Goal: Information Seeking & Learning: Learn about a topic

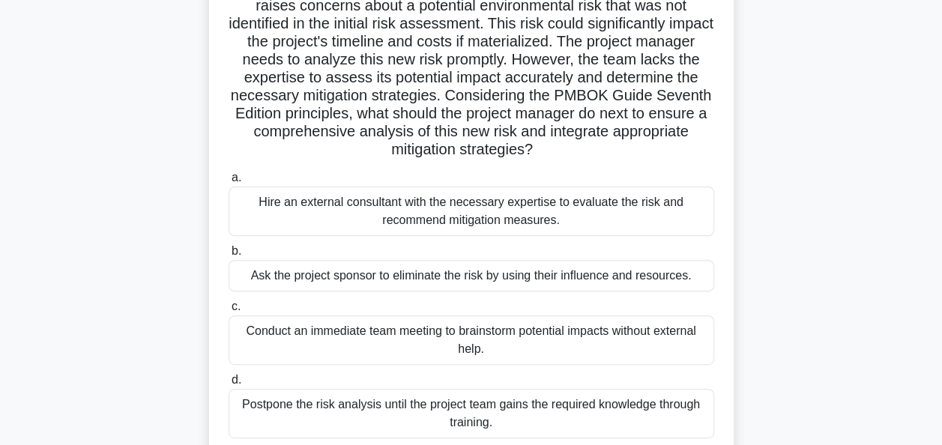
scroll to position [75, 0]
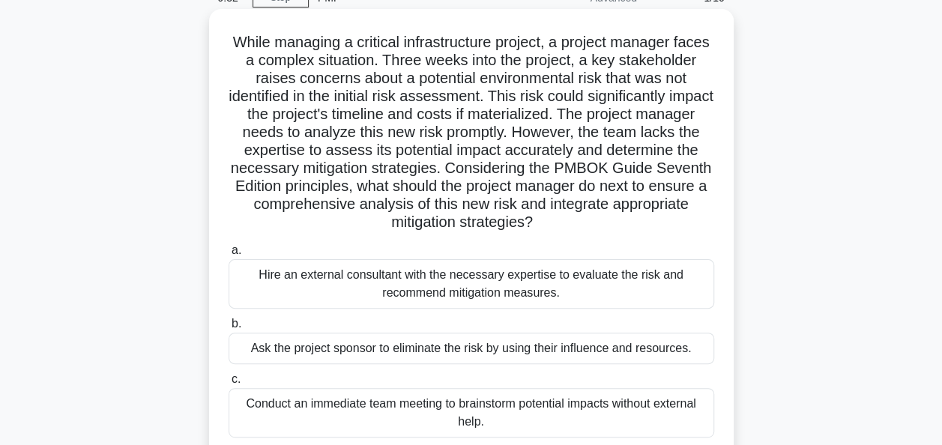
click at [360, 290] on div "Hire an external consultant with the necessary expertise to evaluate the risk a…" at bounding box center [472, 283] width 486 height 49
click at [229, 256] on input "a. Hire an external consultant with the necessary expertise to evaluate the ris…" at bounding box center [229, 251] width 0 height 10
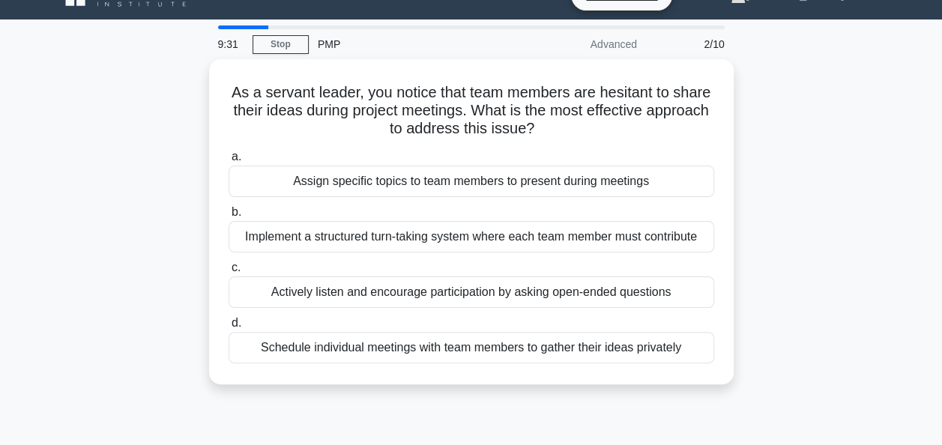
scroll to position [0, 0]
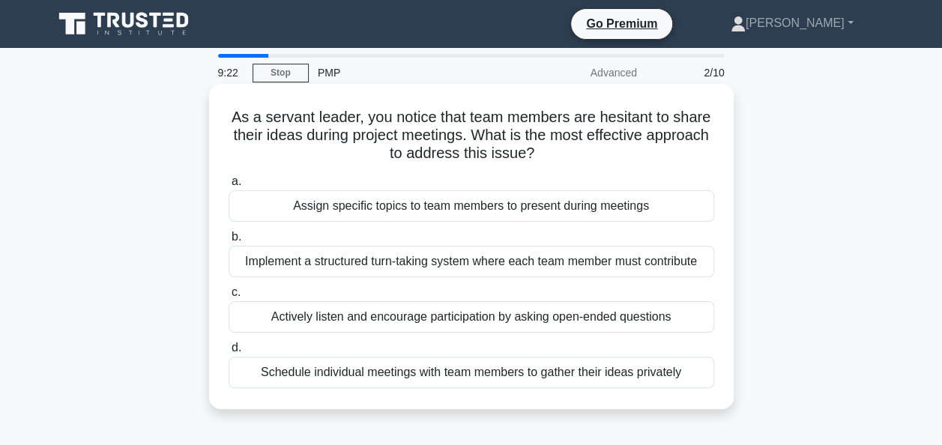
click at [366, 320] on div "Actively listen and encourage participation by asking open-ended questions" at bounding box center [472, 316] width 486 height 31
click at [229, 298] on input "c. Actively listen and encourage participation by asking open-ended questions" at bounding box center [229, 293] width 0 height 10
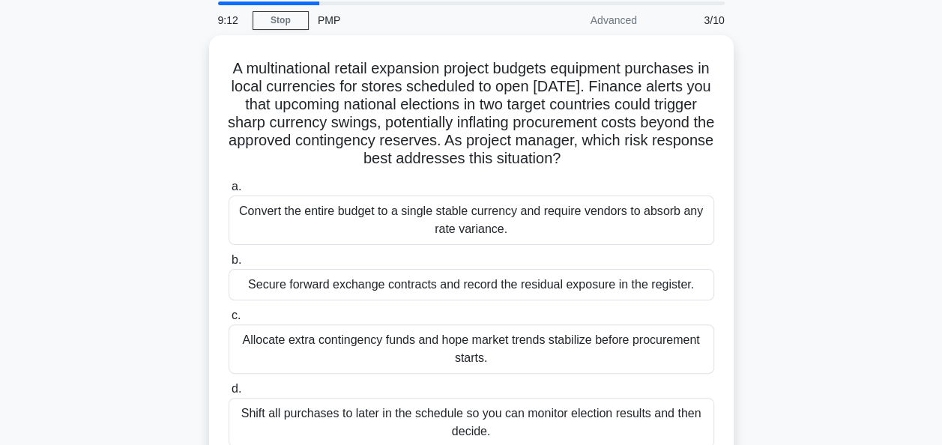
scroll to position [75, 0]
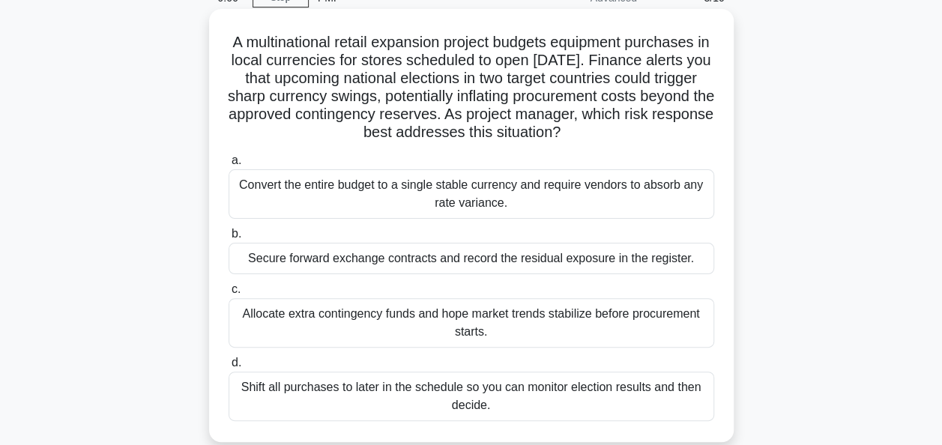
click at [366, 322] on div "Allocate extra contingency funds and hope market trends stabilize before procur…" at bounding box center [472, 322] width 486 height 49
click at [229, 295] on input "c. Allocate extra contingency funds and hope market trends stabilize before pro…" at bounding box center [229, 290] width 0 height 10
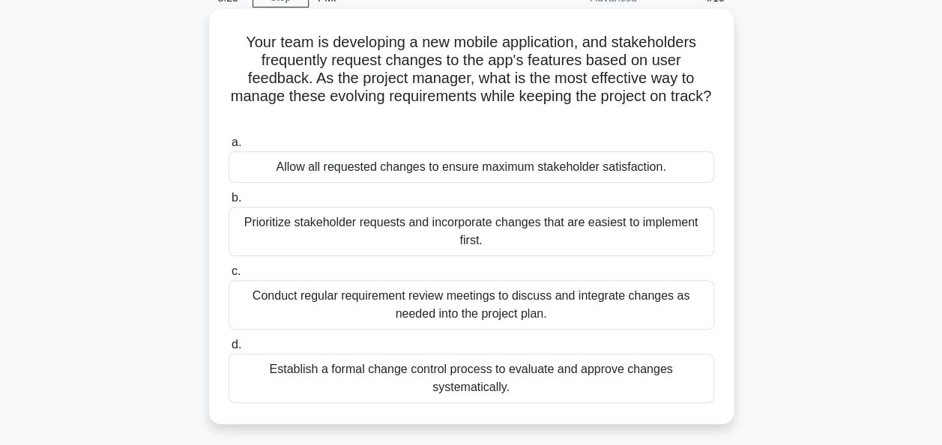
click at [366, 387] on div "Establish a formal change control process to evaluate and approve changes syste…" at bounding box center [472, 378] width 486 height 49
click at [229, 350] on input "d. Establish a formal change control process to evaluate and approve changes sy…" at bounding box center [229, 345] width 0 height 10
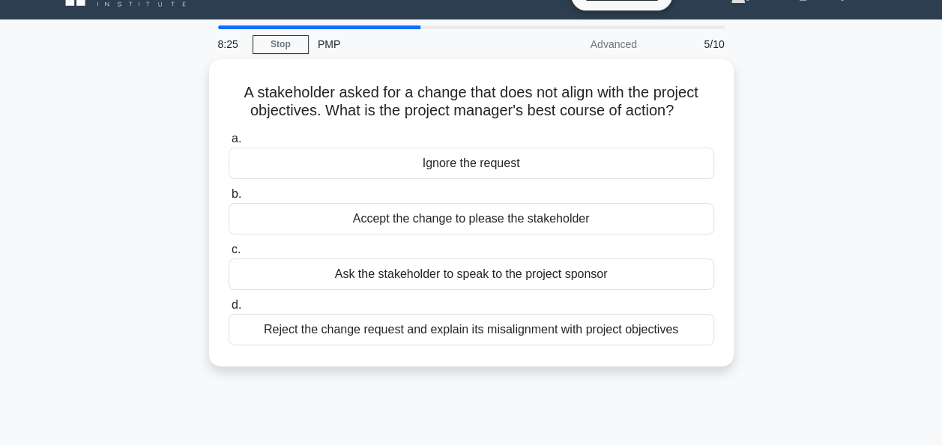
scroll to position [0, 0]
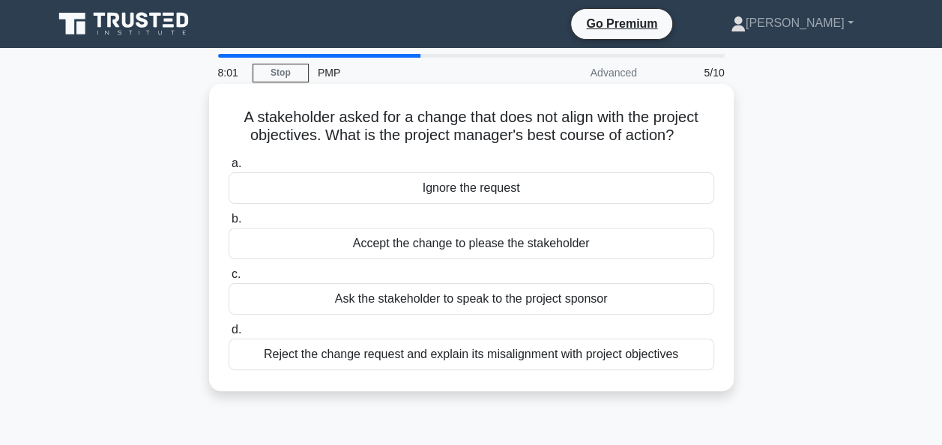
click at [459, 357] on div "Reject the change request and explain its misalignment with project objectives" at bounding box center [472, 354] width 486 height 31
click at [229, 335] on input "d. Reject the change request and explain its misalignment with project objectiv…" at bounding box center [229, 330] width 0 height 10
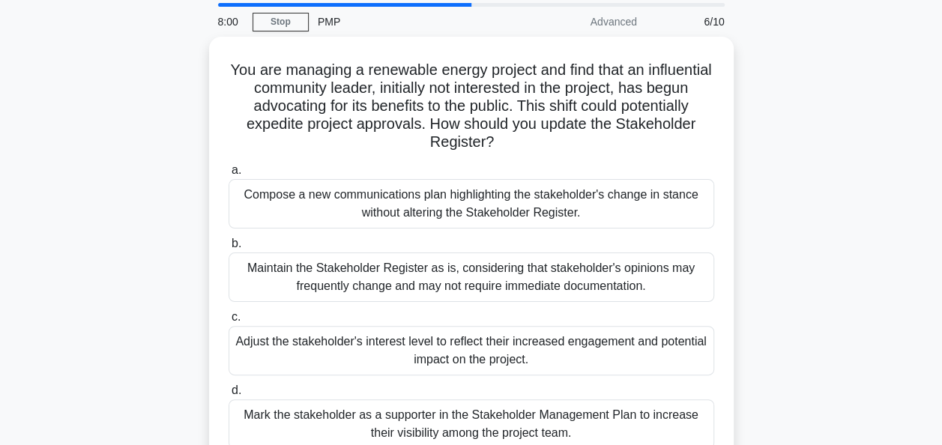
scroll to position [75, 0]
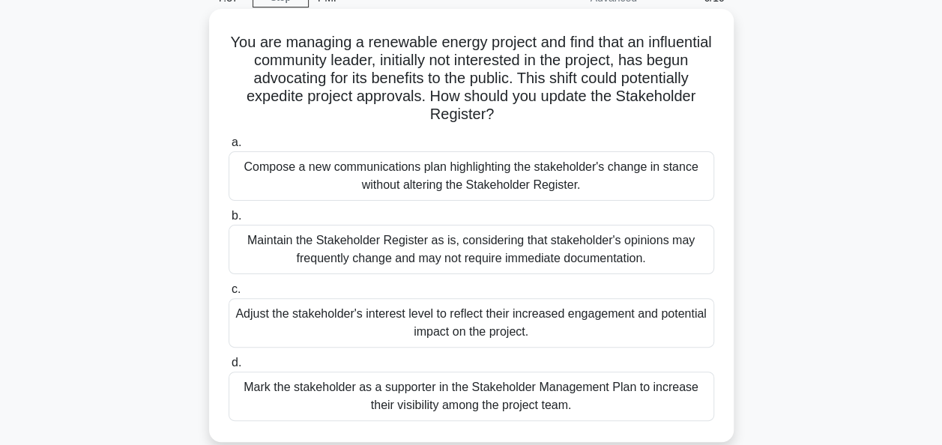
click at [664, 339] on div "Adjust the stakeholder's interest level to reflect their increased engagement a…" at bounding box center [472, 322] width 486 height 49
click at [229, 295] on input "c. Adjust the stakeholder's interest level to reflect their increased engagemen…" at bounding box center [229, 290] width 0 height 10
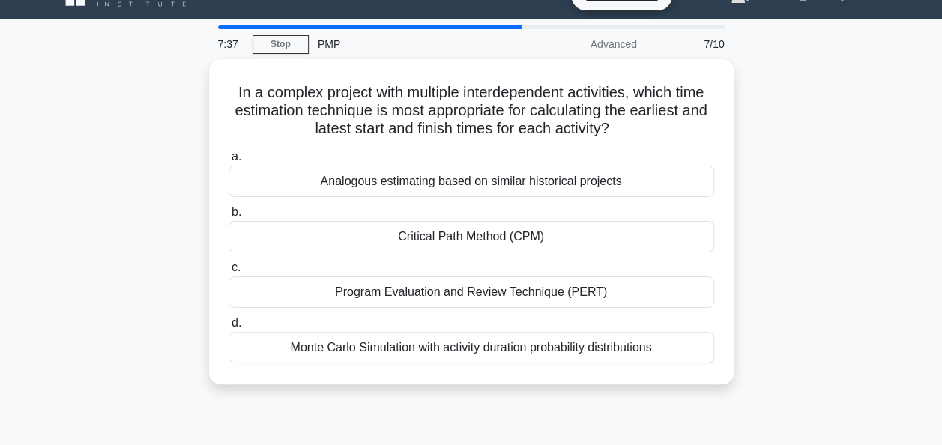
scroll to position [0, 0]
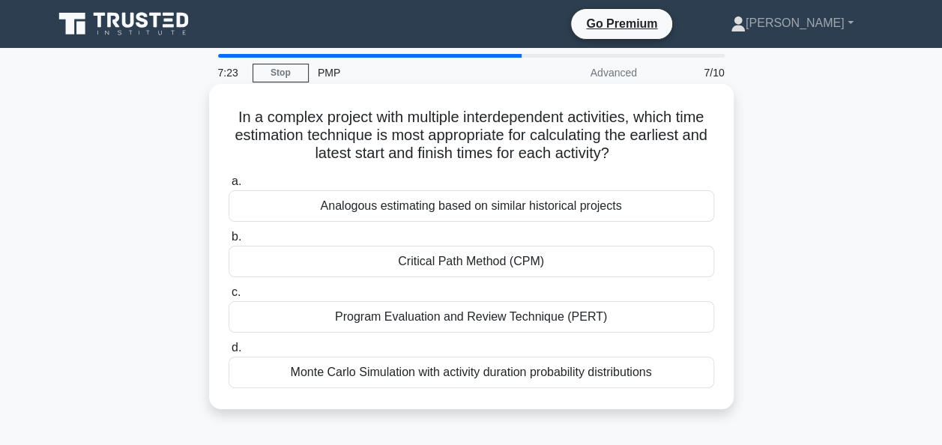
click at [573, 264] on div "Critical Path Method (CPM)" at bounding box center [472, 261] width 486 height 31
click at [229, 242] on input "b. Critical Path Method (CPM)" at bounding box center [229, 237] width 0 height 10
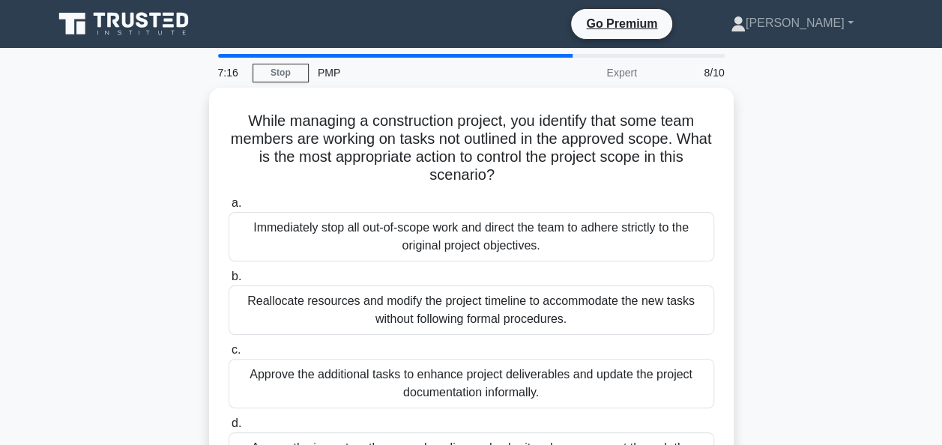
scroll to position [75, 0]
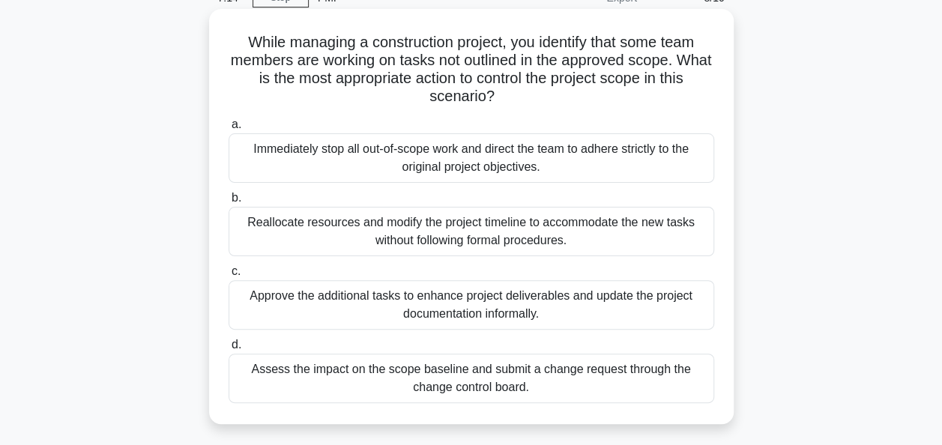
click at [544, 367] on div "Assess the impact on the scope baseline and submit a change request through the…" at bounding box center [472, 378] width 486 height 49
click at [229, 350] on input "d. Assess the impact on the scope baseline and submit a change request through …" at bounding box center [229, 345] width 0 height 10
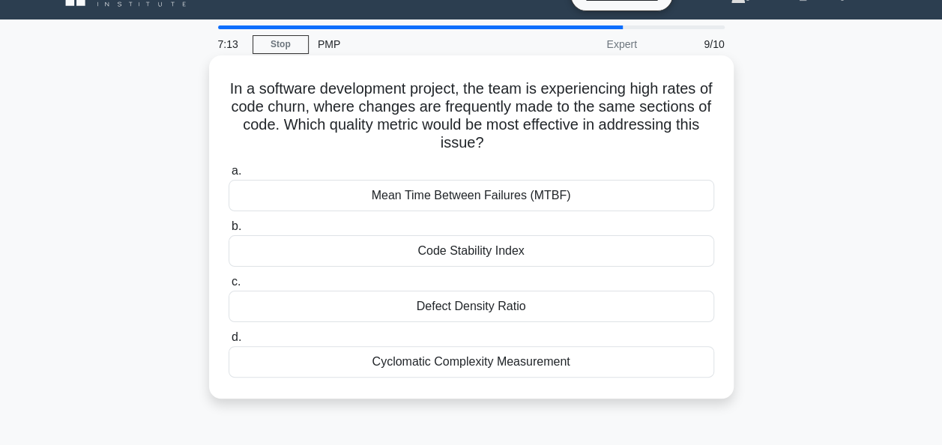
scroll to position [0, 0]
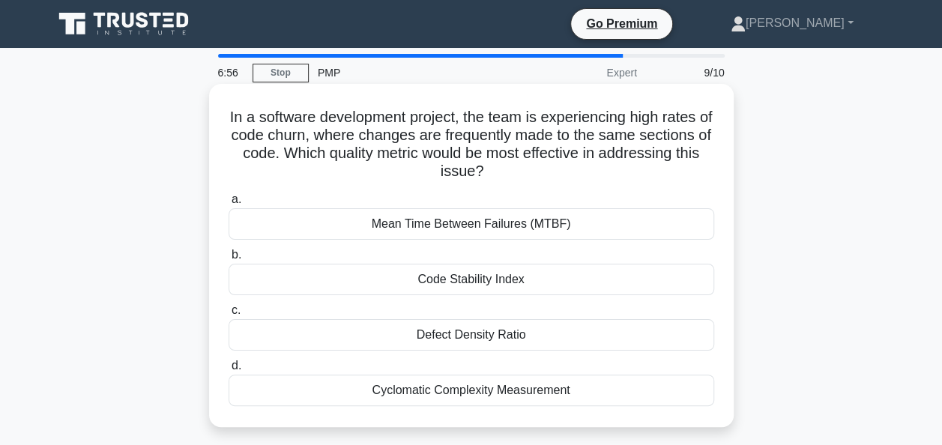
click at [495, 337] on div "Defect Density Ratio" at bounding box center [472, 334] width 486 height 31
click at [229, 316] on input "c. Defect Density Ratio" at bounding box center [229, 311] width 0 height 10
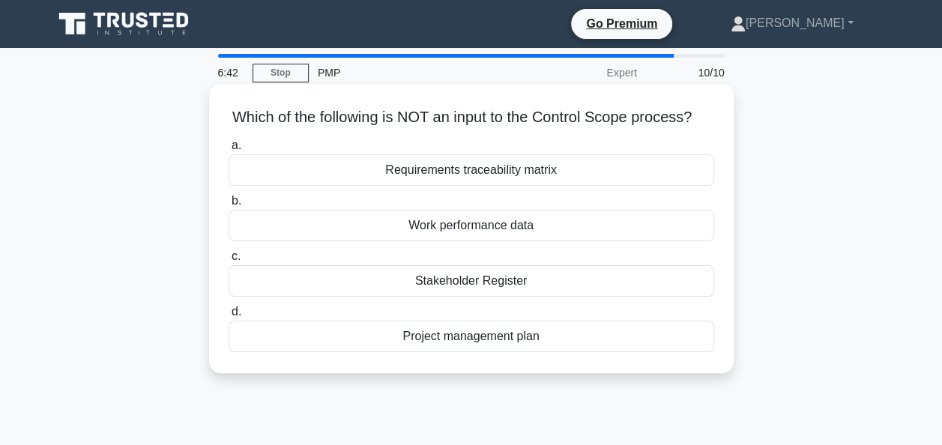
click at [512, 297] on div "Stakeholder Register" at bounding box center [472, 280] width 486 height 31
click at [229, 262] on input "c. Stakeholder Register" at bounding box center [229, 257] width 0 height 10
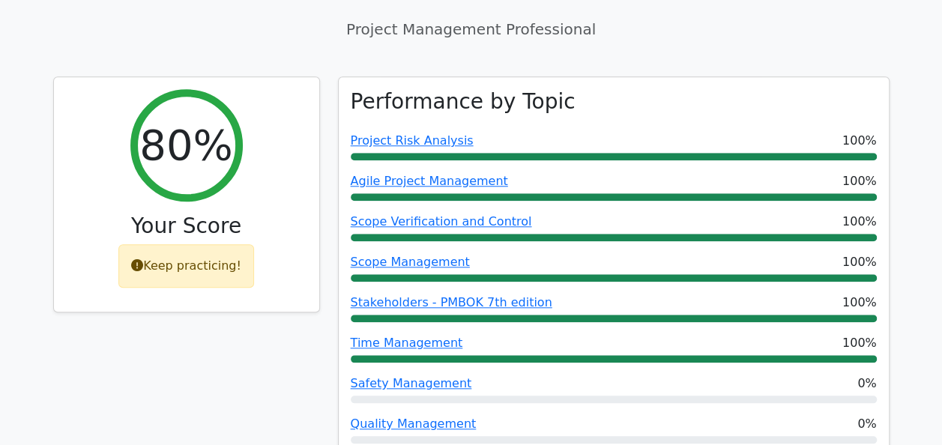
scroll to position [1199, 0]
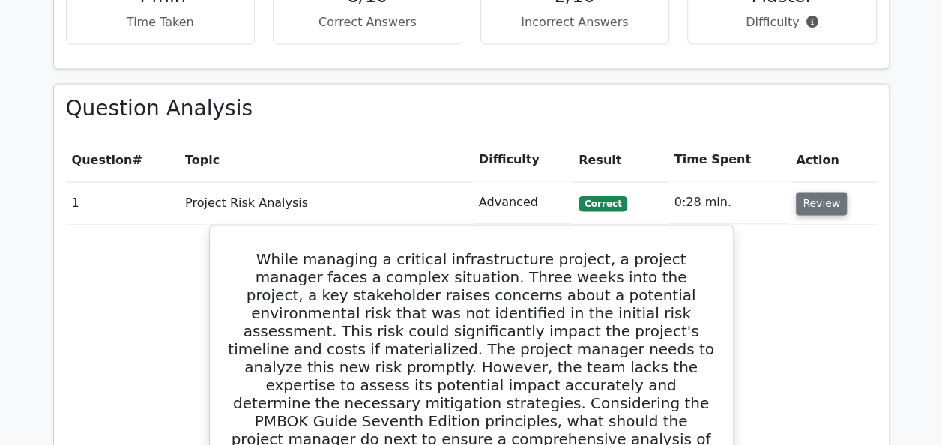
click at [801, 192] on button "Review" at bounding box center [821, 203] width 51 height 23
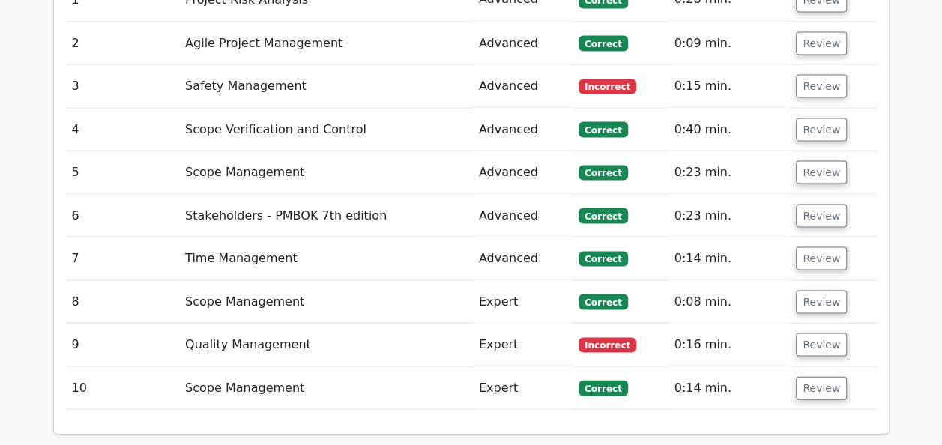
scroll to position [1424, 0]
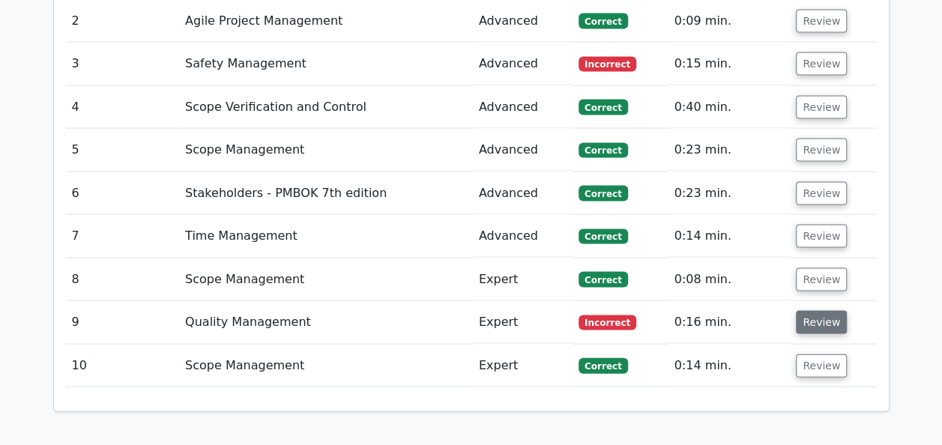
click at [796, 311] on button "Review" at bounding box center [821, 322] width 51 height 23
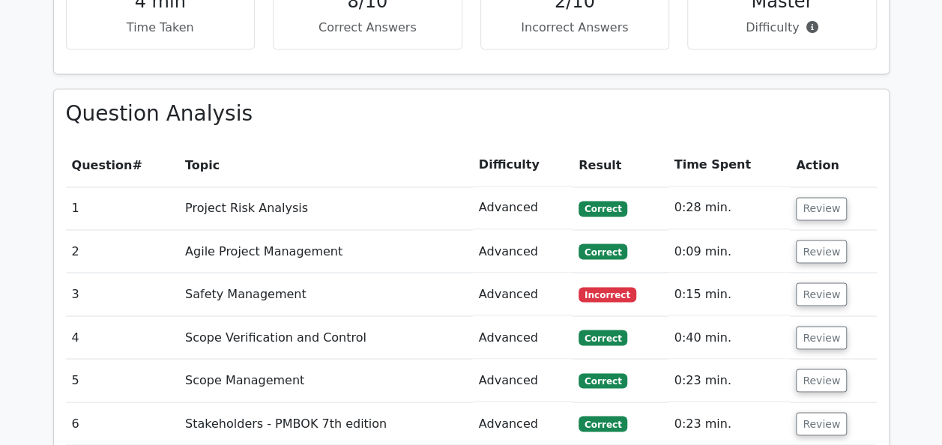
scroll to position [1124, 0]
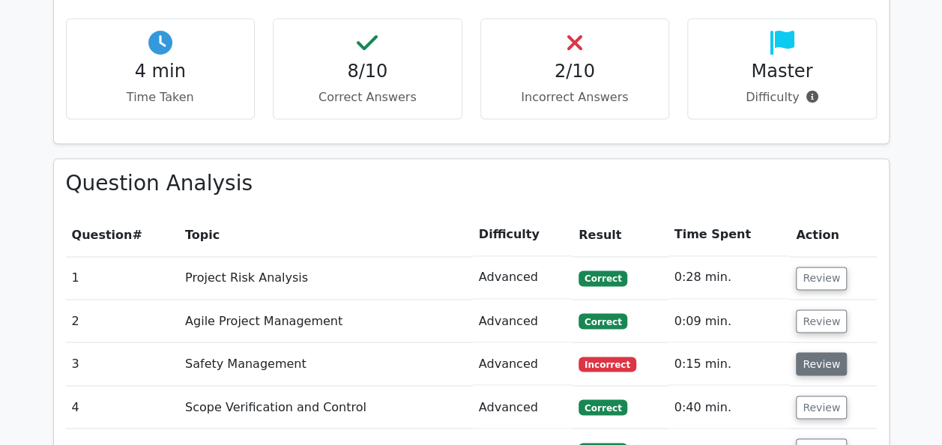
click at [804, 352] on button "Review" at bounding box center [821, 363] width 51 height 23
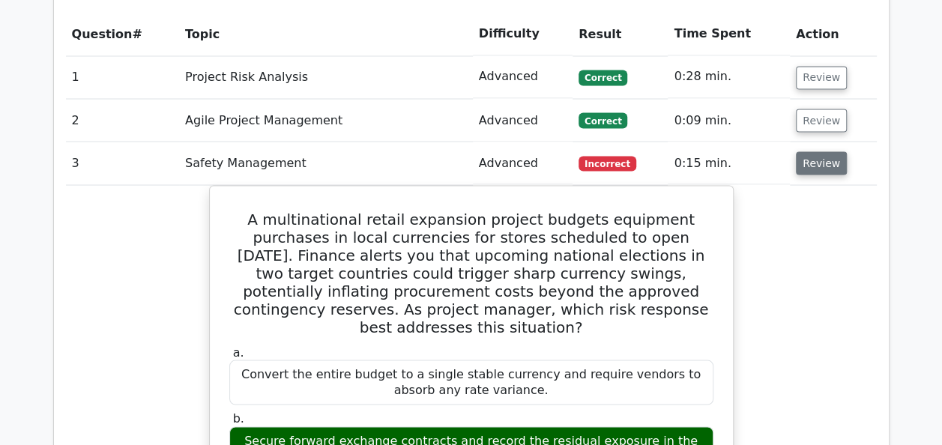
scroll to position [1349, 0]
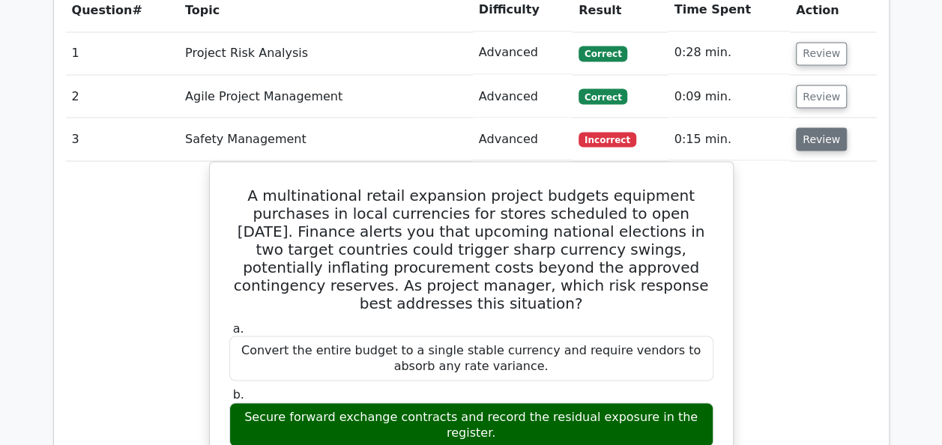
click at [832, 127] on button "Review" at bounding box center [821, 138] width 51 height 23
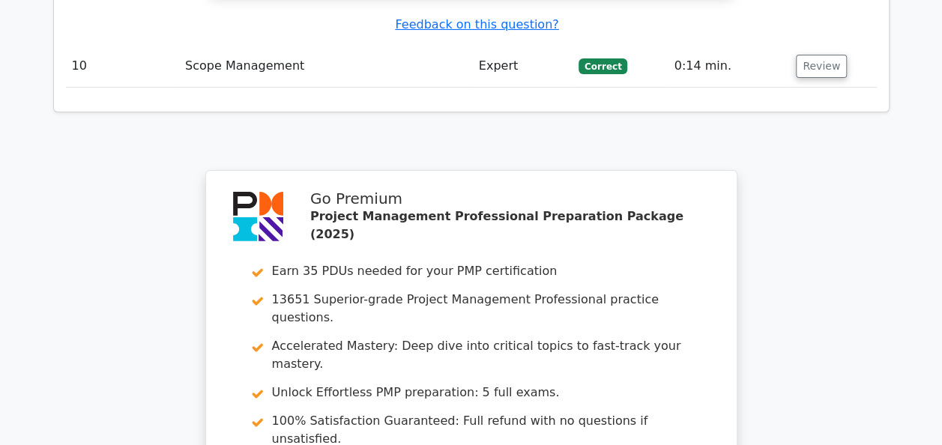
scroll to position [2774, 0]
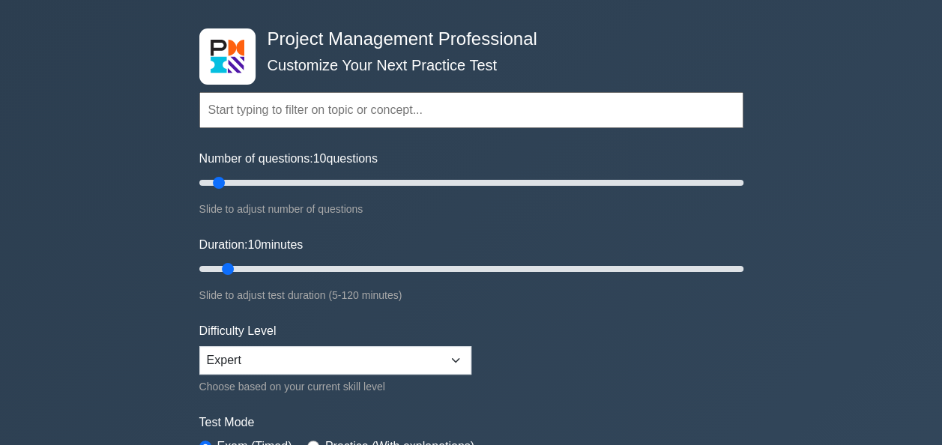
scroll to position [150, 0]
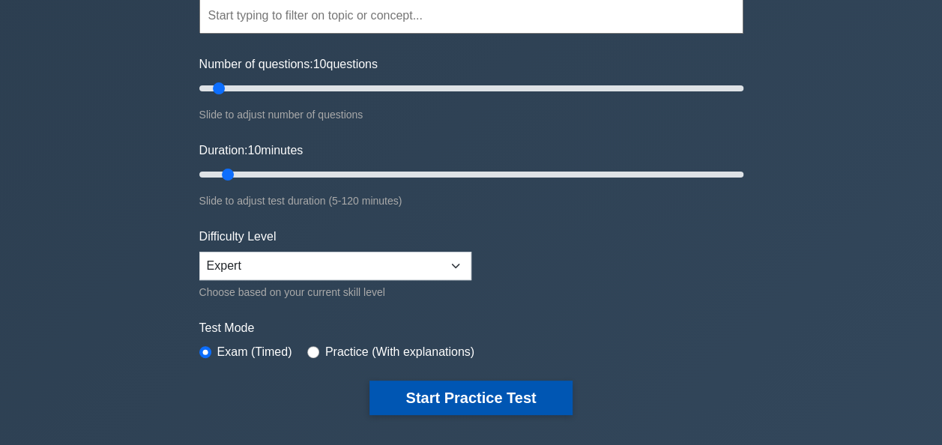
click at [424, 394] on button "Start Practice Test" at bounding box center [471, 398] width 202 height 34
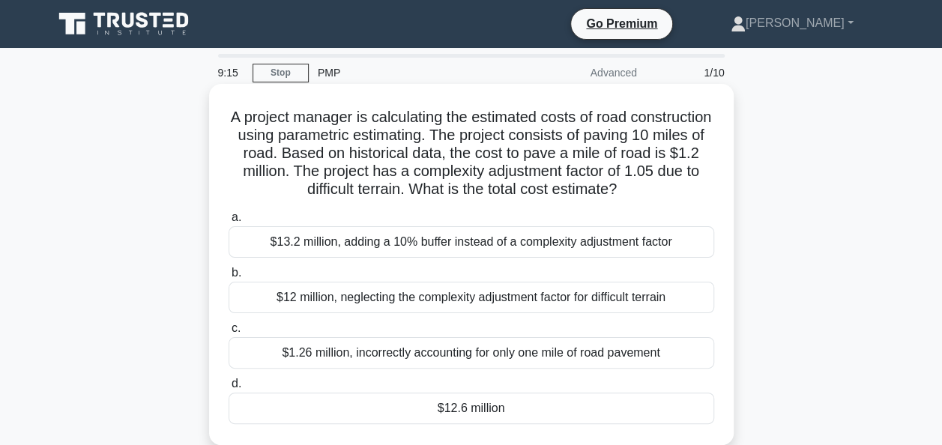
click at [431, 244] on div "$13.2 million, adding a 10% buffer instead of a complexity adjustment factor" at bounding box center [472, 241] width 486 height 31
click at [229, 223] on input "a. $13.2 million, adding a 10% buffer instead of a complexity adjustment factor" at bounding box center [229, 218] width 0 height 10
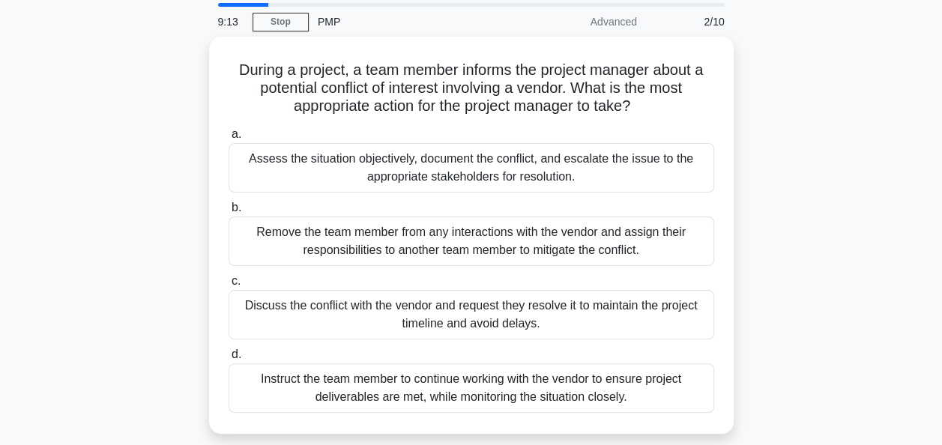
scroll to position [75, 0]
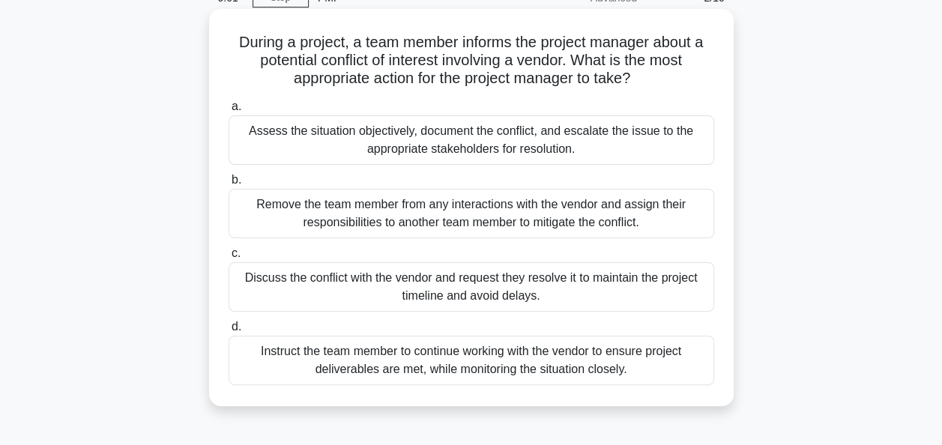
click at [603, 151] on div "Assess the situation objectively, document the conflict, and escalate the issue…" at bounding box center [472, 139] width 486 height 49
click at [229, 112] on input "a. Assess the situation objectively, document the conflict, and escalate the is…" at bounding box center [229, 107] width 0 height 10
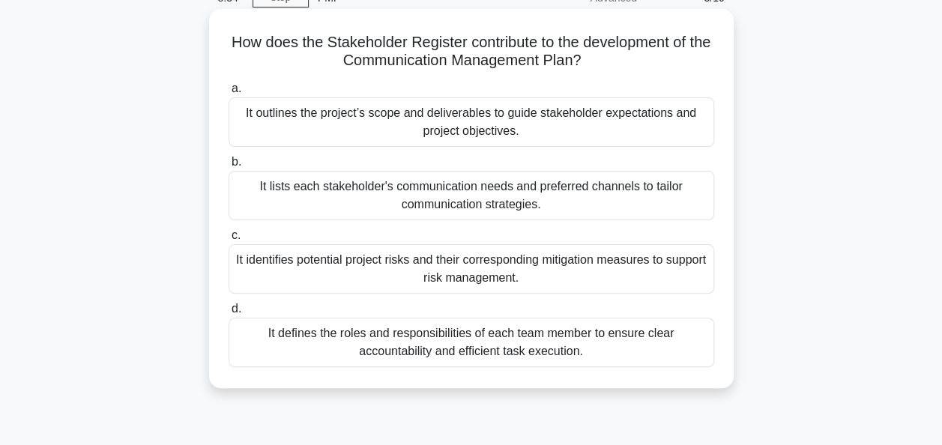
click at [262, 196] on div "It lists each stakeholder's communication needs and preferred channels to tailo…" at bounding box center [472, 195] width 486 height 49
click at [229, 167] on input "b. It lists each stakeholder's communication needs and preferred channels to ta…" at bounding box center [229, 162] width 0 height 10
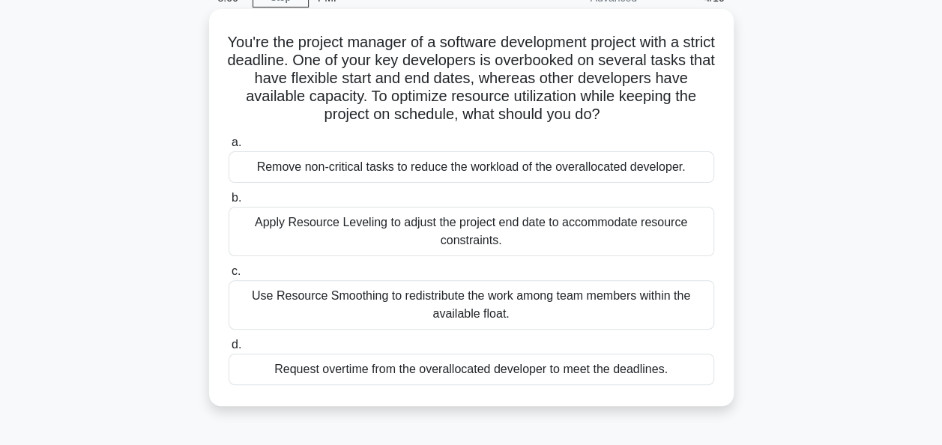
click at [337, 319] on div "Use Resource Smoothing to redistribute the work among team members within the a…" at bounding box center [472, 304] width 486 height 49
click at [229, 277] on input "c. Use Resource Smoothing to redistribute the work among team members within th…" at bounding box center [229, 272] width 0 height 10
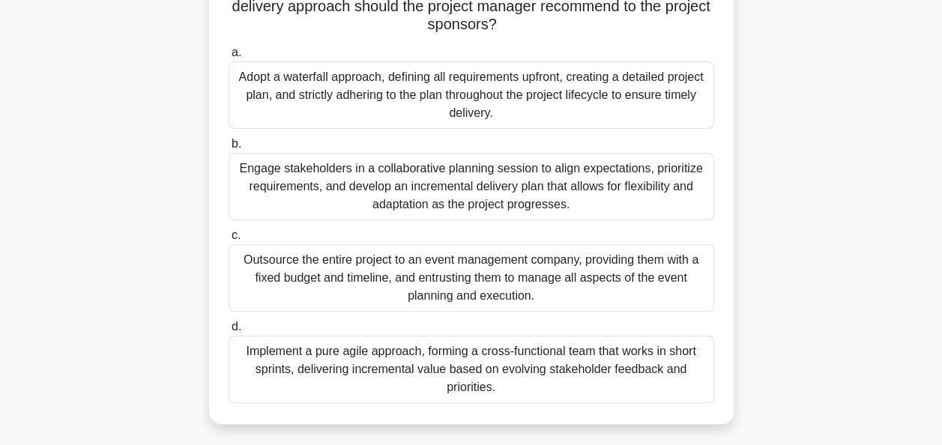
scroll to position [225, 0]
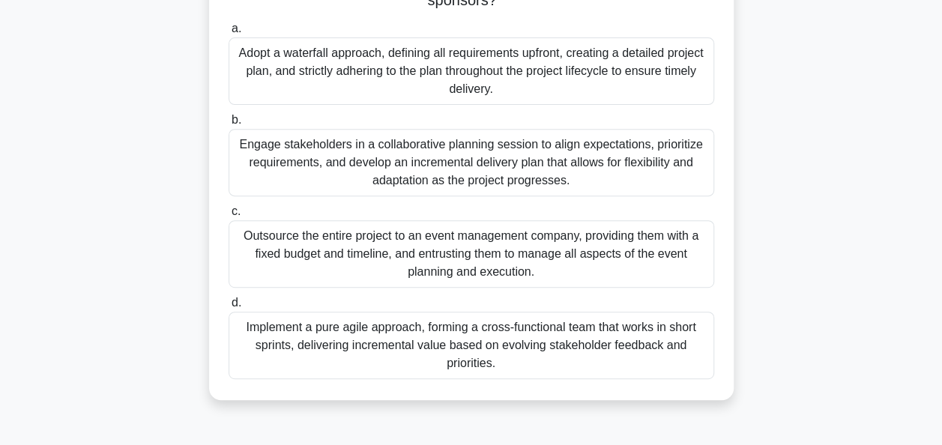
click at [615, 264] on div "Outsource the entire project to an event management company, providing them wit…" at bounding box center [472, 253] width 486 height 67
click at [229, 217] on input "c. Outsource the entire project to an event management company, providing them …" at bounding box center [229, 212] width 0 height 10
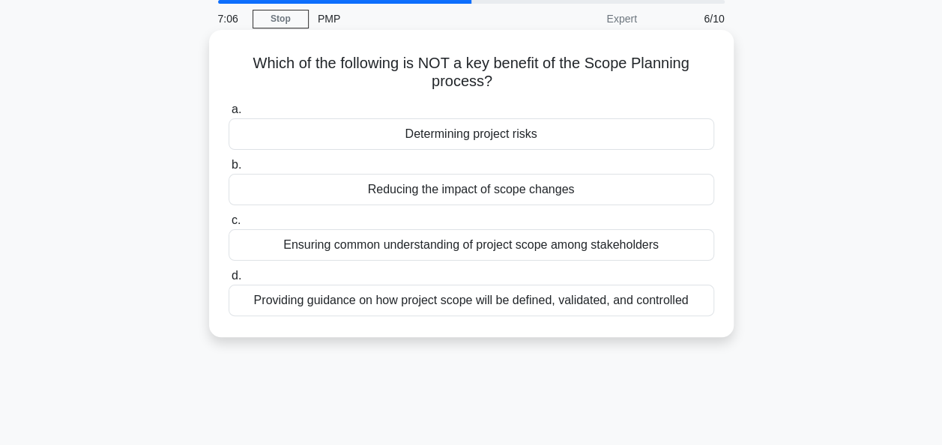
scroll to position [0, 0]
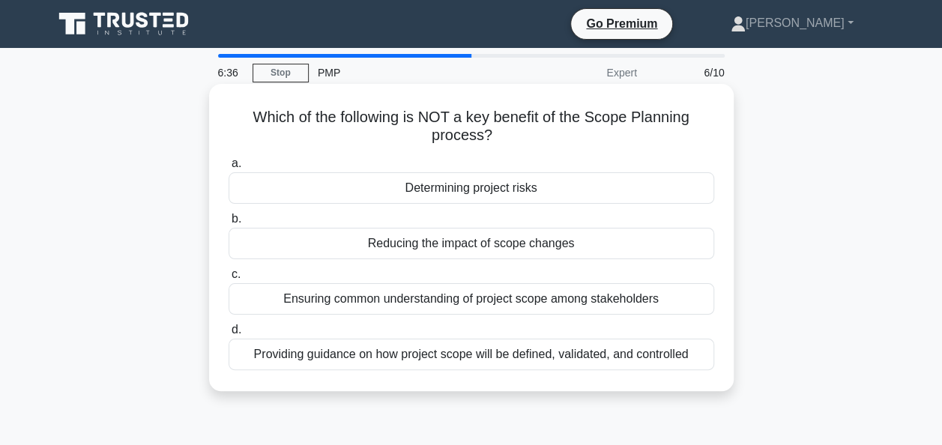
click at [587, 243] on div "Reducing the impact of scope changes" at bounding box center [472, 243] width 486 height 31
click at [229, 224] on input "b. Reducing the impact of scope changes" at bounding box center [229, 219] width 0 height 10
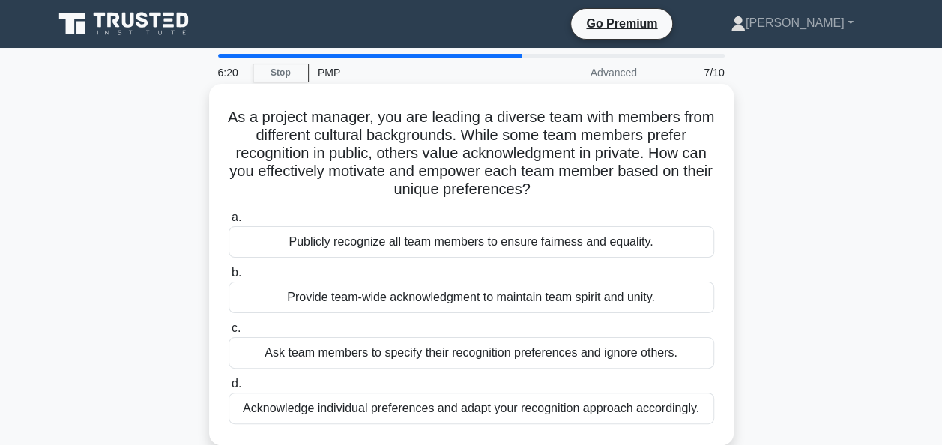
click at [663, 403] on div "Acknowledge individual preferences and adapt your recognition approach accordin…" at bounding box center [472, 408] width 486 height 31
click at [229, 389] on input "d. Acknowledge individual preferences and adapt your recognition approach accor…" at bounding box center [229, 384] width 0 height 10
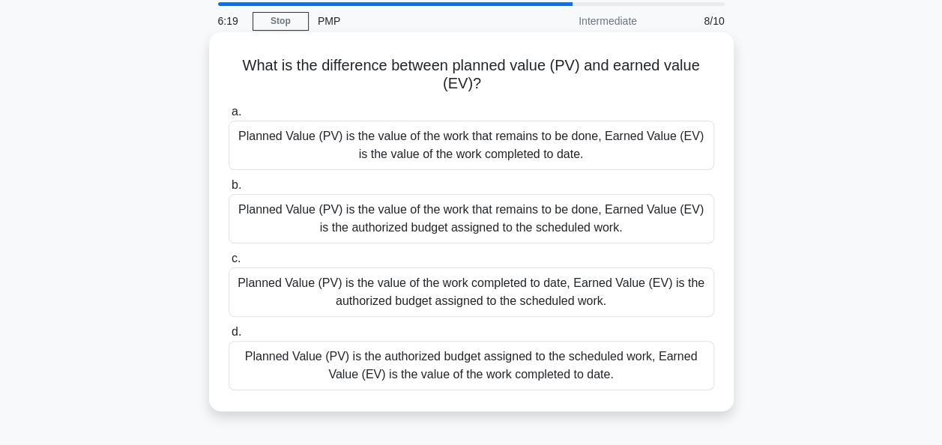
scroll to position [75, 0]
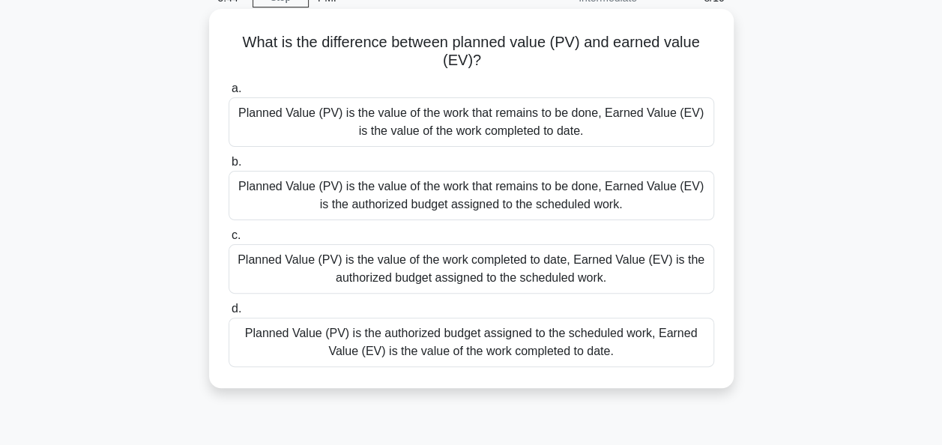
click at [661, 346] on div "Planned Value (PV) is the authorized budget assigned to the scheduled work, Ear…" at bounding box center [472, 342] width 486 height 49
click at [229, 314] on input "d. Planned Value (PV) is the authorized budget assigned to the scheduled work, …" at bounding box center [229, 309] width 0 height 10
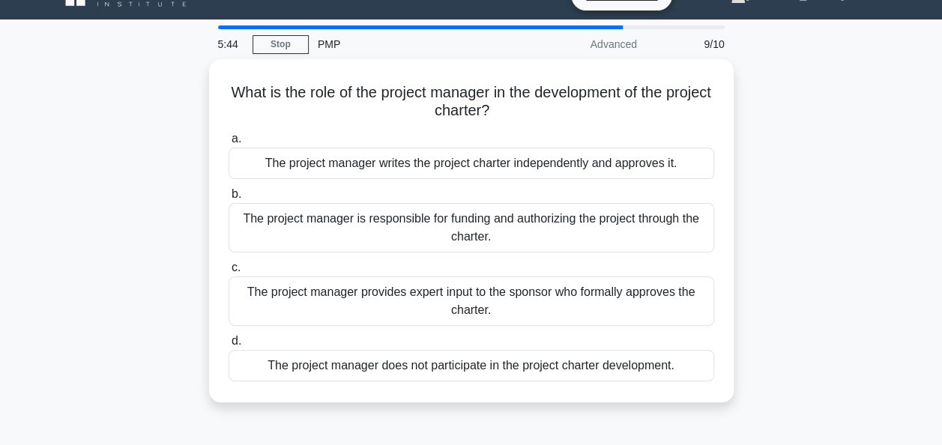
scroll to position [0, 0]
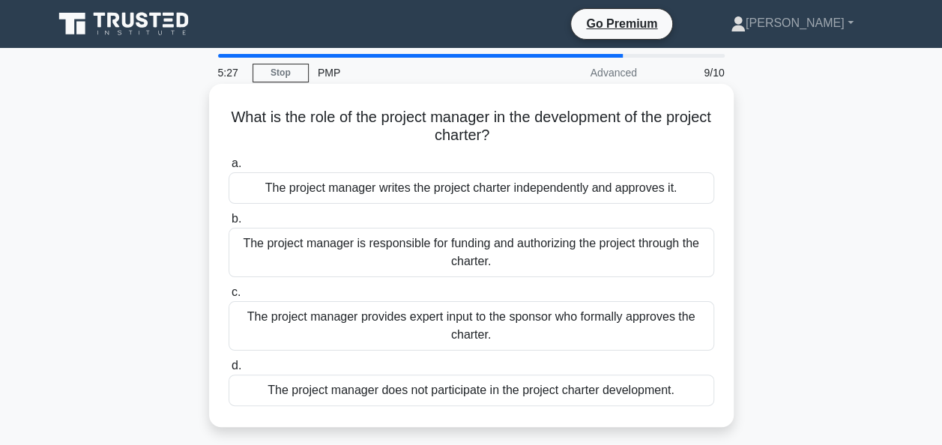
click at [511, 187] on div "The project manager writes the project charter independently and approves it." at bounding box center [472, 187] width 486 height 31
click at [229, 169] on input "a. The project manager writes the project charter independently and approves it." at bounding box center [229, 164] width 0 height 10
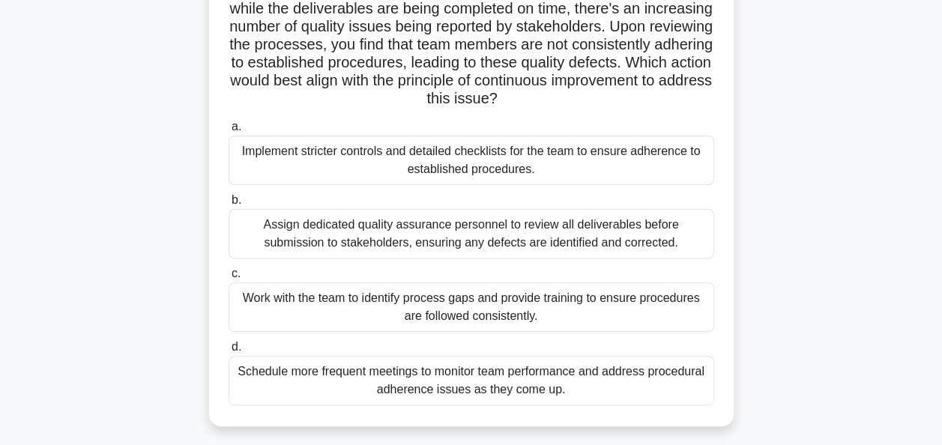
scroll to position [150, 0]
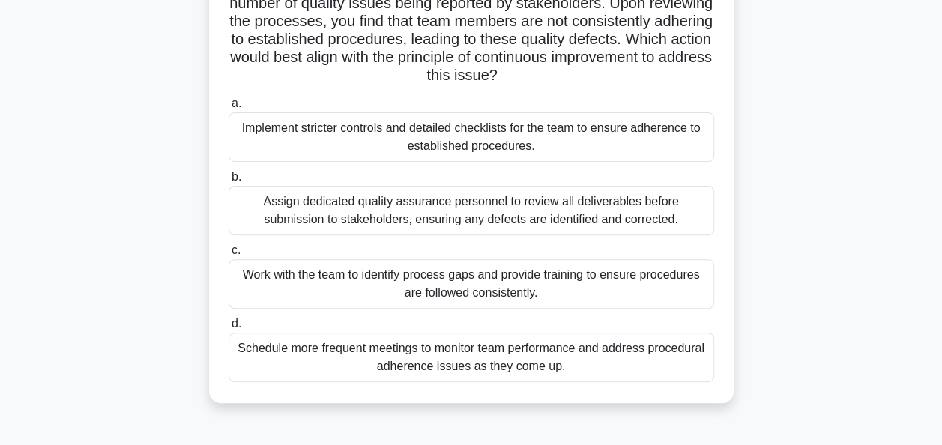
click at [337, 291] on div "Work with the team to identify process gaps and provide training to ensure proc…" at bounding box center [472, 283] width 486 height 49
click at [229, 256] on input "c. Work with the team to identify process gaps and provide training to ensure p…" at bounding box center [229, 251] width 0 height 10
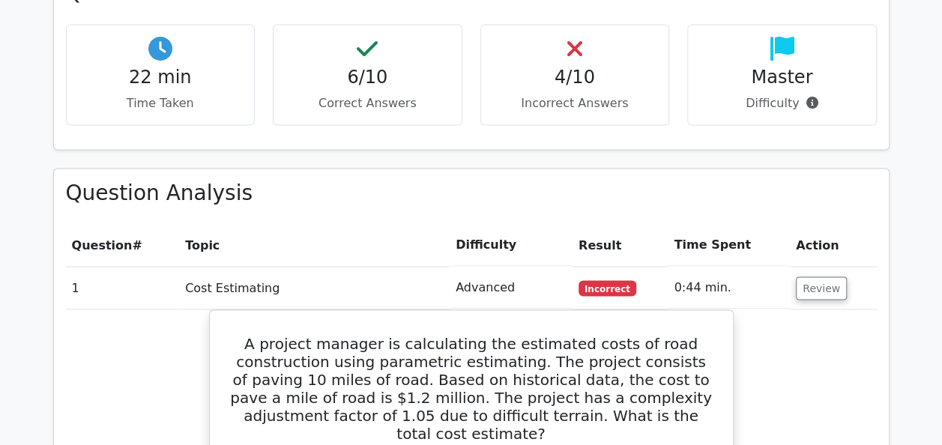
scroll to position [1349, 0]
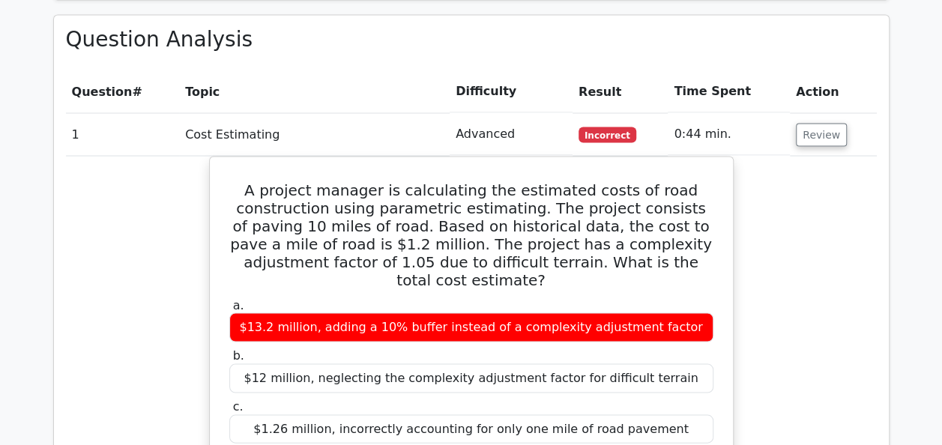
click at [835, 112] on td "Review" at bounding box center [833, 133] width 86 height 43
click at [826, 123] on button "Review" at bounding box center [821, 134] width 51 height 23
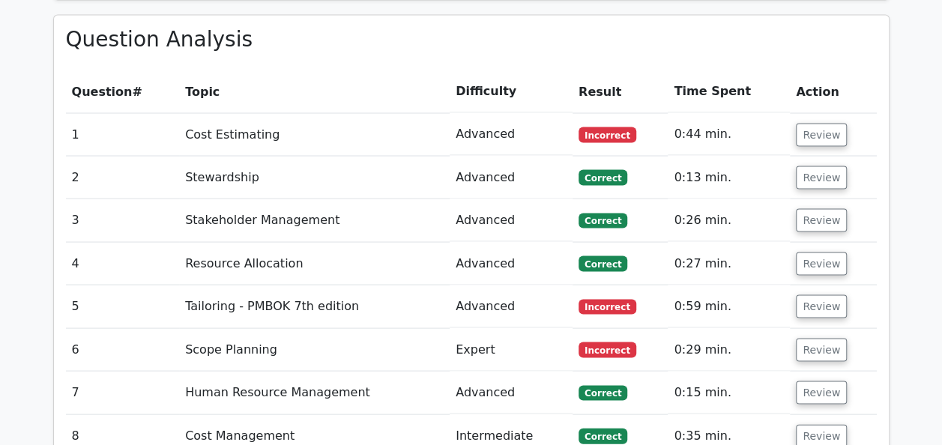
click at [805, 285] on td "Review" at bounding box center [833, 306] width 86 height 43
click at [804, 295] on button "Review" at bounding box center [821, 306] width 51 height 23
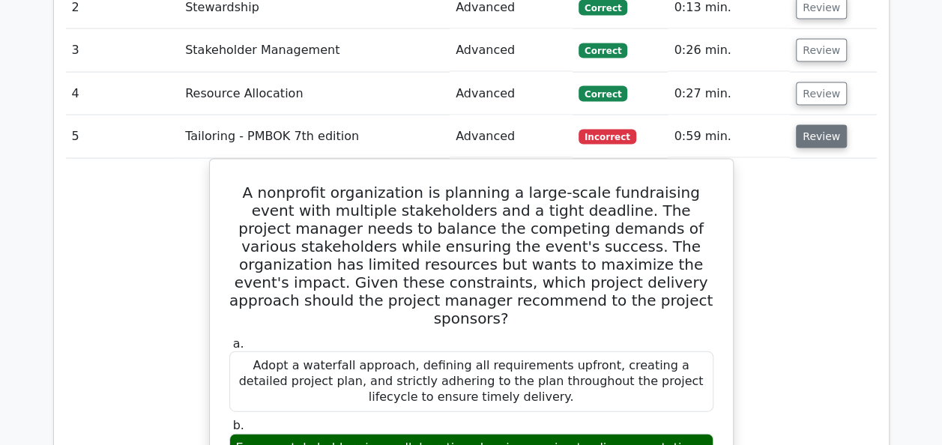
scroll to position [1574, 0]
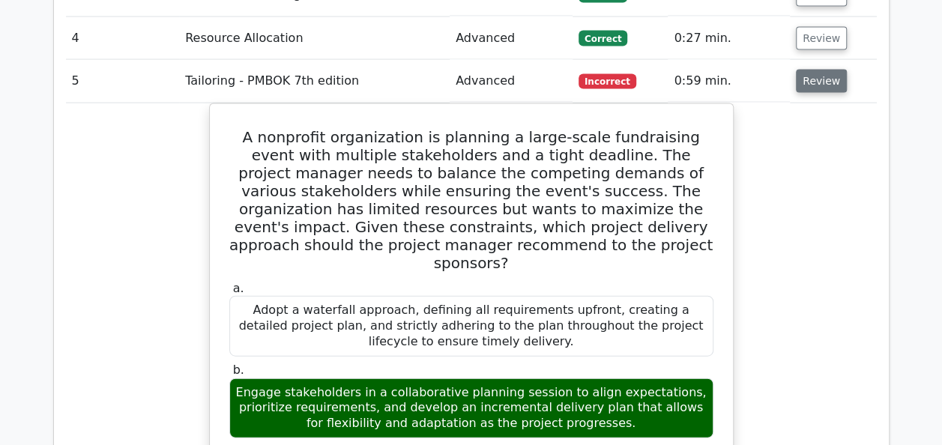
click at [831, 70] on button "Review" at bounding box center [821, 81] width 51 height 23
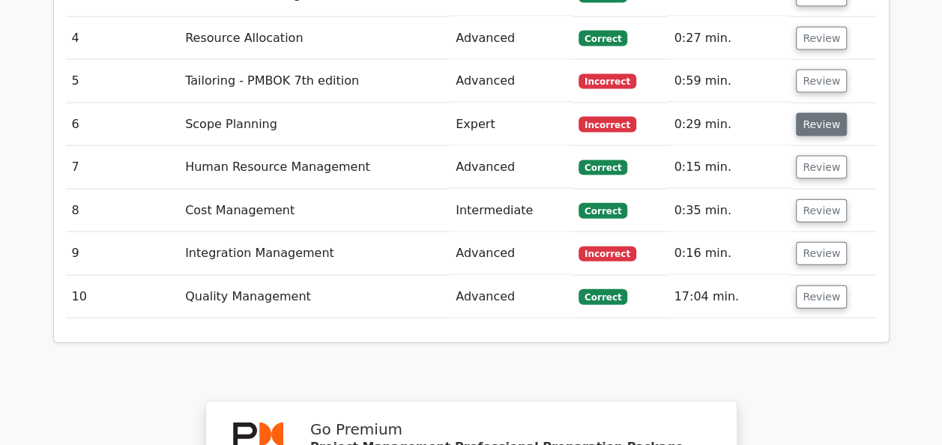
click at [825, 113] on button "Review" at bounding box center [821, 124] width 51 height 23
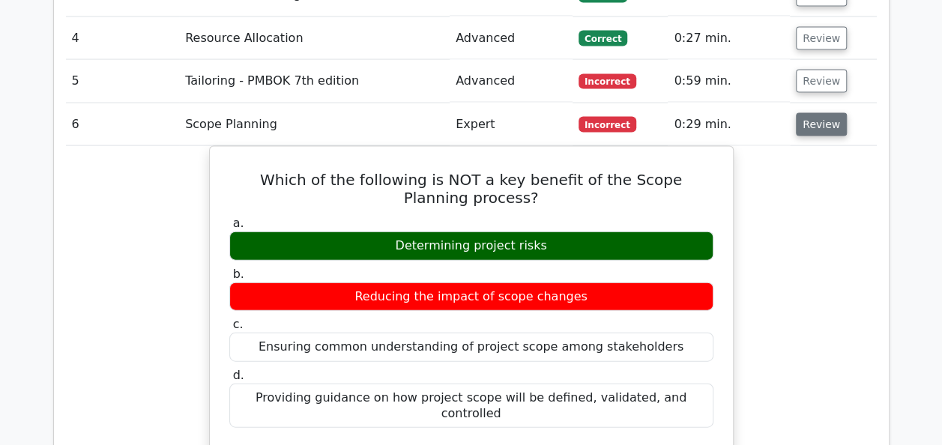
click at [810, 113] on button "Review" at bounding box center [821, 124] width 51 height 23
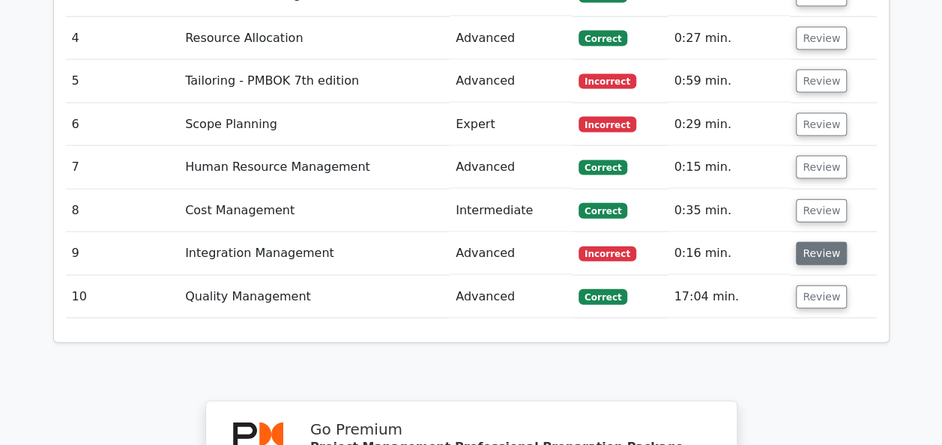
click at [822, 242] on button "Review" at bounding box center [821, 253] width 51 height 23
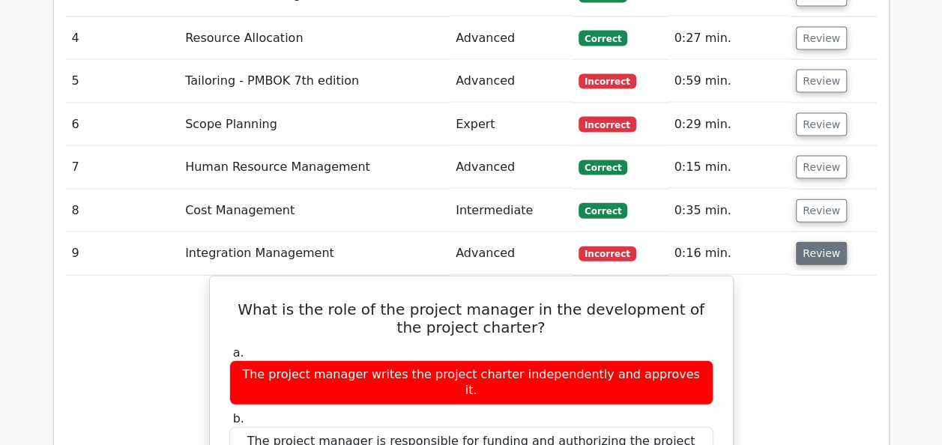
click at [822, 242] on button "Review" at bounding box center [821, 253] width 51 height 23
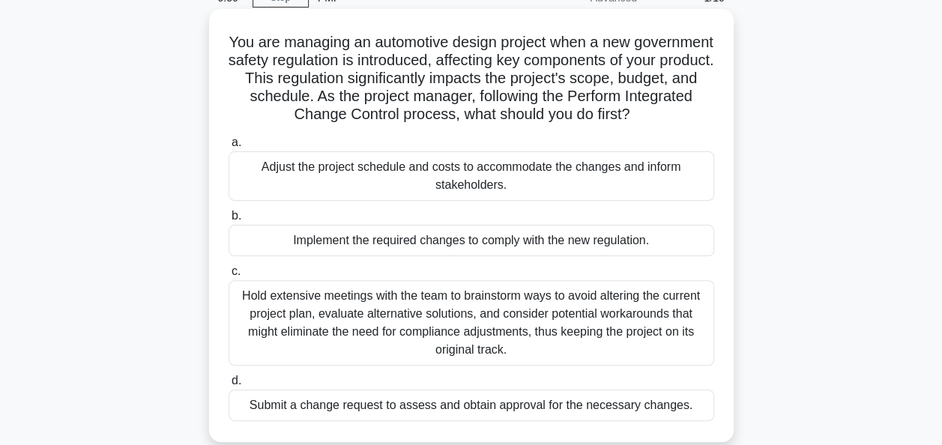
scroll to position [150, 0]
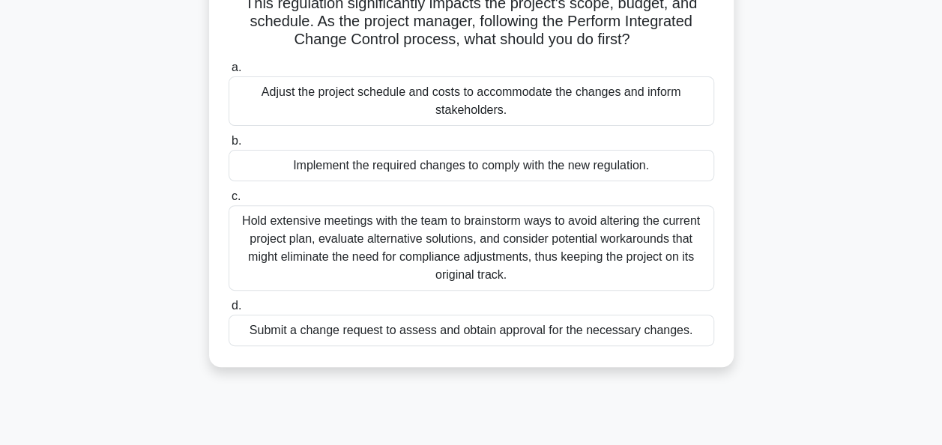
click at [635, 274] on div "Hold extensive meetings with the team to brainstorm ways to avoid altering the …" at bounding box center [472, 247] width 486 height 85
click at [229, 202] on input "c. Hold extensive meetings with the team to brainstorm ways to avoid altering t…" at bounding box center [229, 197] width 0 height 10
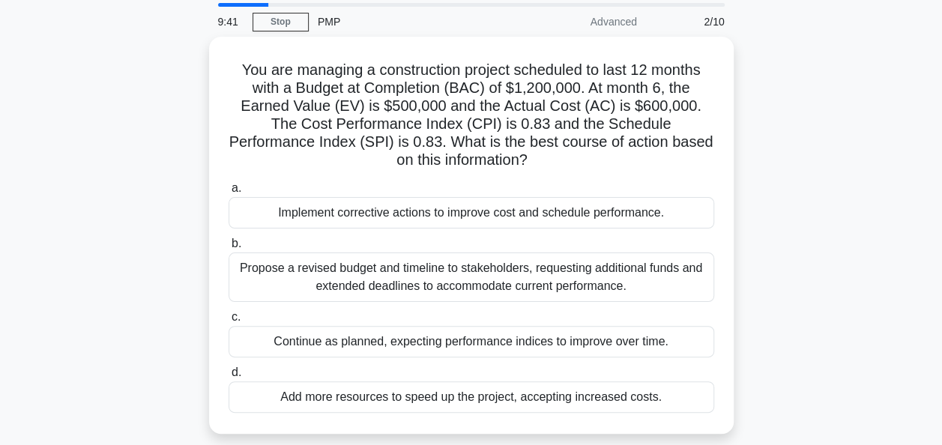
scroll to position [75, 0]
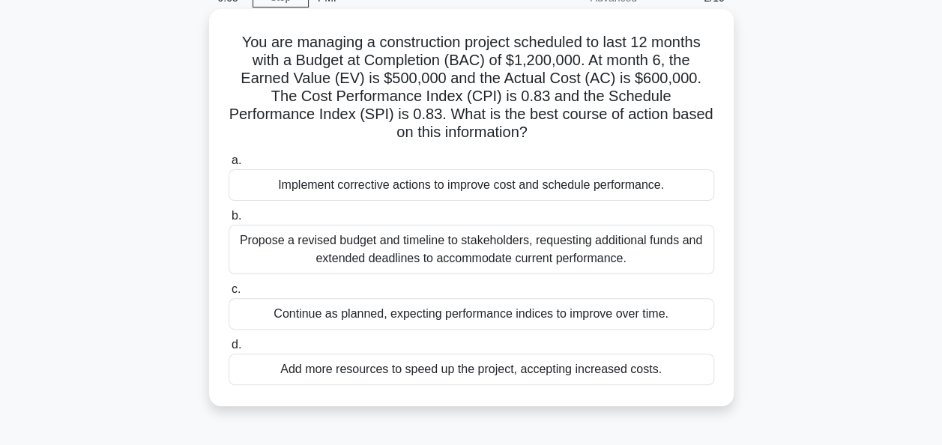
click at [642, 174] on div "Implement corrective actions to improve cost and schedule performance." at bounding box center [472, 184] width 486 height 31
click at [229, 166] on input "a. Implement corrective actions to improve cost and schedule performance." at bounding box center [229, 161] width 0 height 10
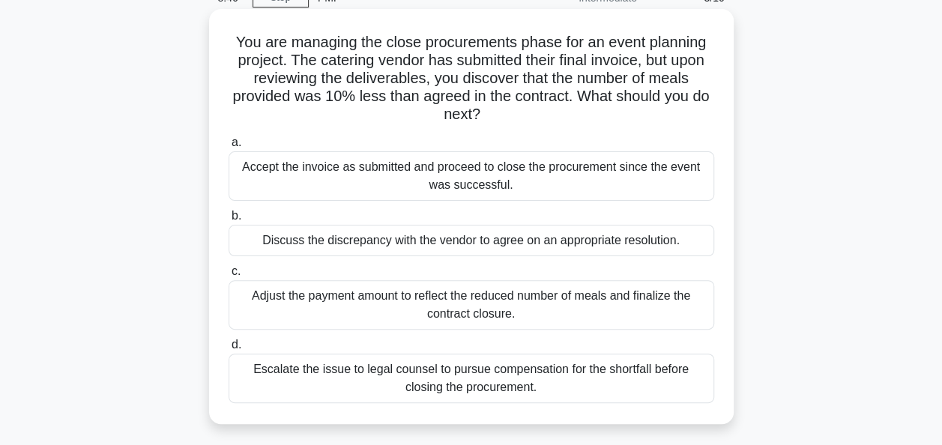
click at [667, 252] on div "Discuss the discrepancy with the vendor to agree on an appropriate resolution." at bounding box center [472, 240] width 486 height 31
click at [229, 221] on input "b. Discuss the discrepancy with the vendor to agree on an appropriate resolutio…" at bounding box center [229, 216] width 0 height 10
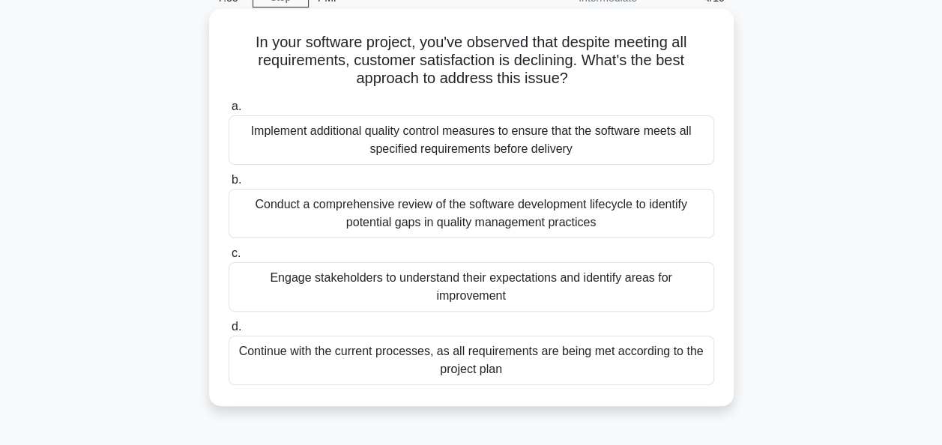
click at [545, 283] on div "Engage stakeholders to understand their expectations and identify areas for imp…" at bounding box center [472, 286] width 486 height 49
click at [229, 259] on input "c. Engage stakeholders to understand their expectations and identify areas for …" at bounding box center [229, 254] width 0 height 10
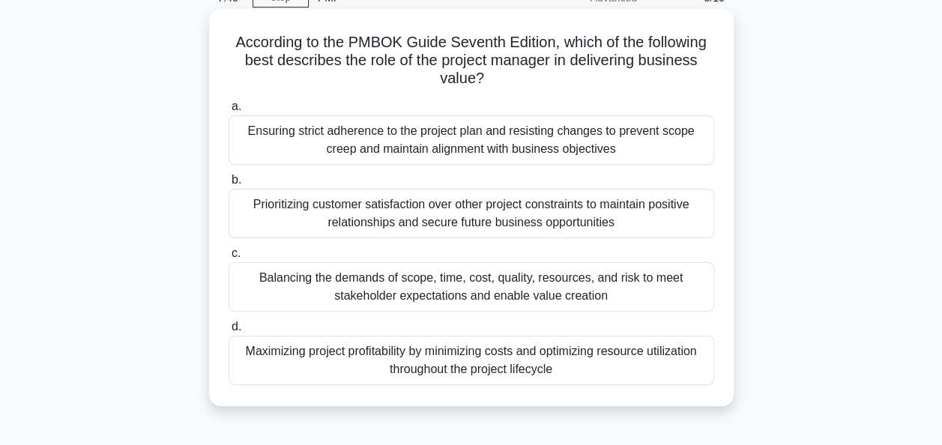
click at [630, 290] on div "Balancing the demands of scope, time, cost, quality, resources, and risk to mee…" at bounding box center [472, 286] width 486 height 49
click at [229, 259] on input "c. Balancing the demands of scope, time, cost, quality, resources, and risk to …" at bounding box center [229, 254] width 0 height 10
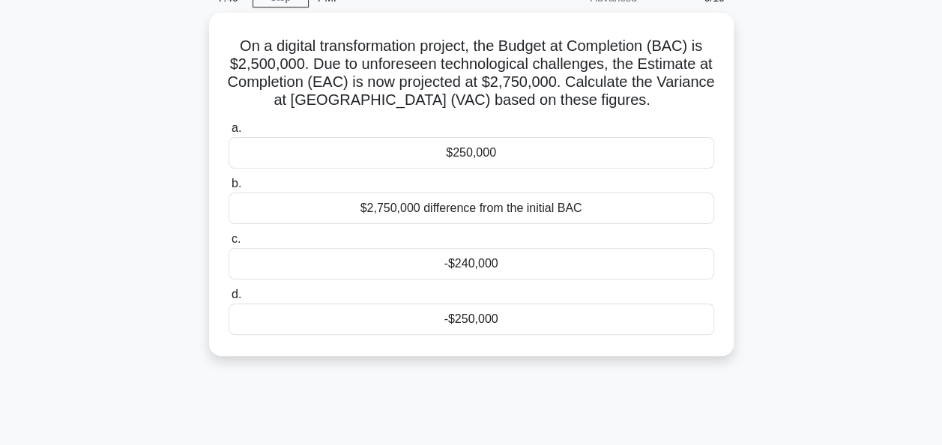
scroll to position [0, 0]
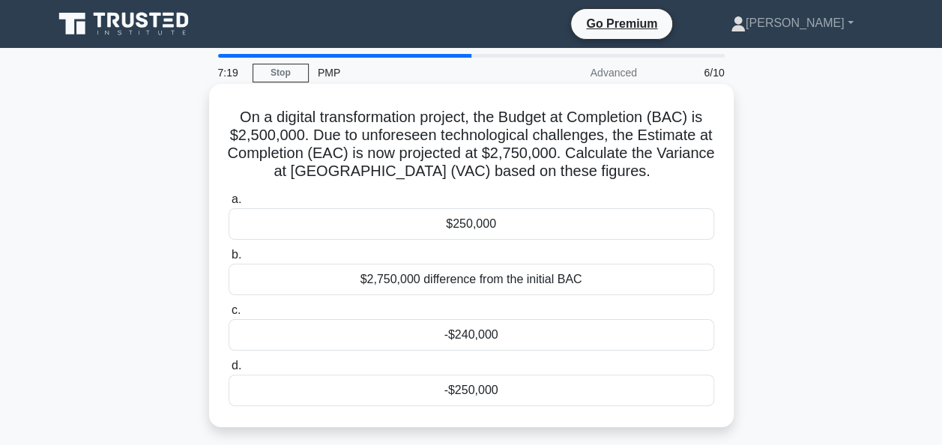
click at [514, 382] on div "-$250,000" at bounding box center [472, 390] width 486 height 31
click at [229, 371] on input "d. -$250,000" at bounding box center [229, 366] width 0 height 10
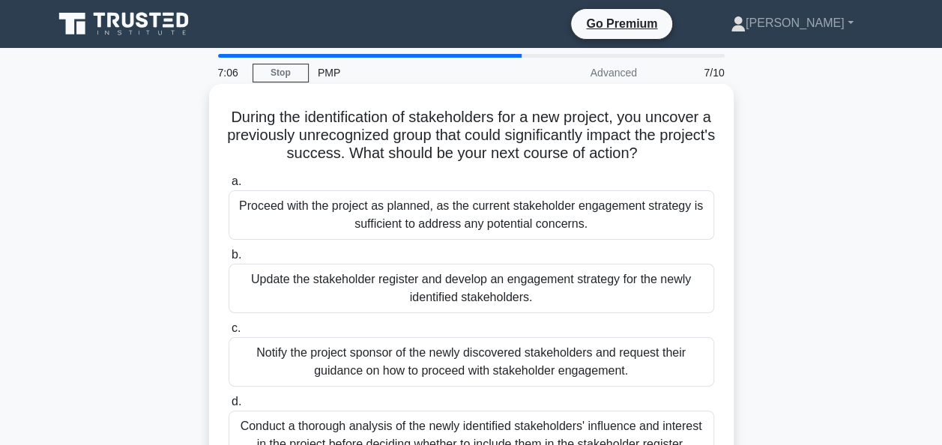
scroll to position [75, 0]
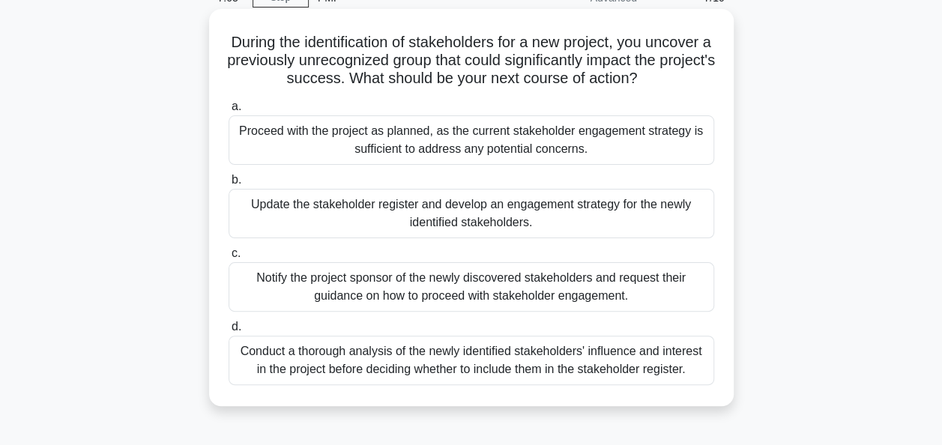
click at [592, 215] on div "Update the stakeholder register and develop an engagement strategy for the newl…" at bounding box center [472, 213] width 486 height 49
click at [229, 185] on input "b. Update the stakeholder register and develop an engagement strategy for the n…" at bounding box center [229, 180] width 0 height 10
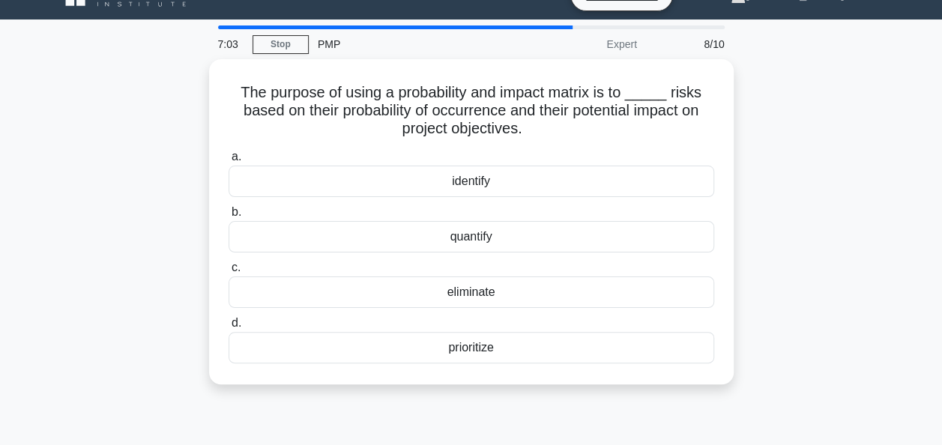
scroll to position [0, 0]
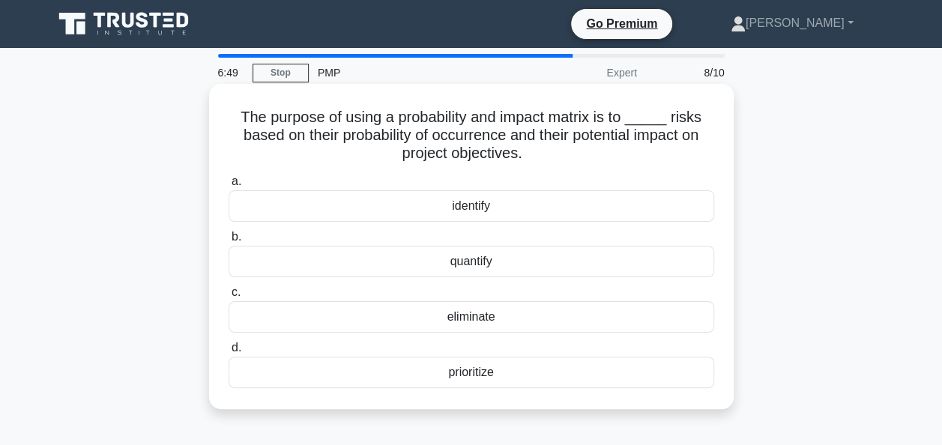
click at [539, 372] on div "prioritize" at bounding box center [472, 372] width 486 height 31
click at [229, 353] on input "d. prioritize" at bounding box center [229, 348] width 0 height 10
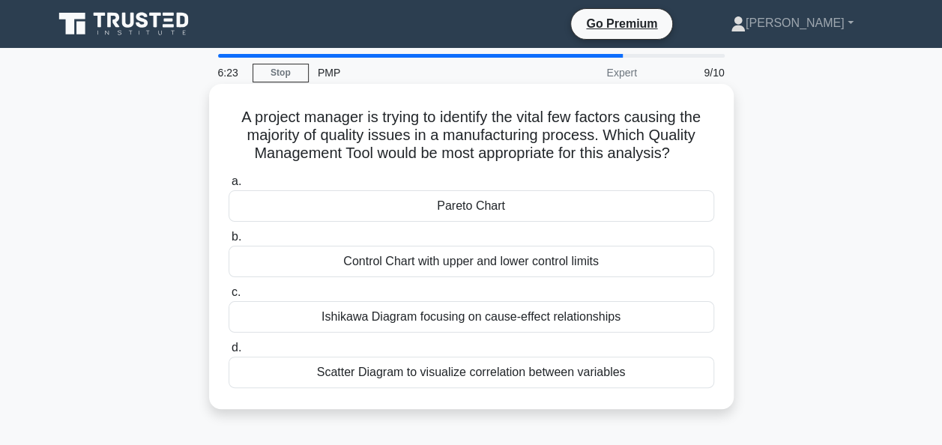
click at [565, 373] on div "Scatter Diagram to visualize correlation between variables" at bounding box center [472, 372] width 486 height 31
click at [229, 353] on input "d. Scatter Diagram to visualize correlation between variables" at bounding box center [229, 348] width 0 height 10
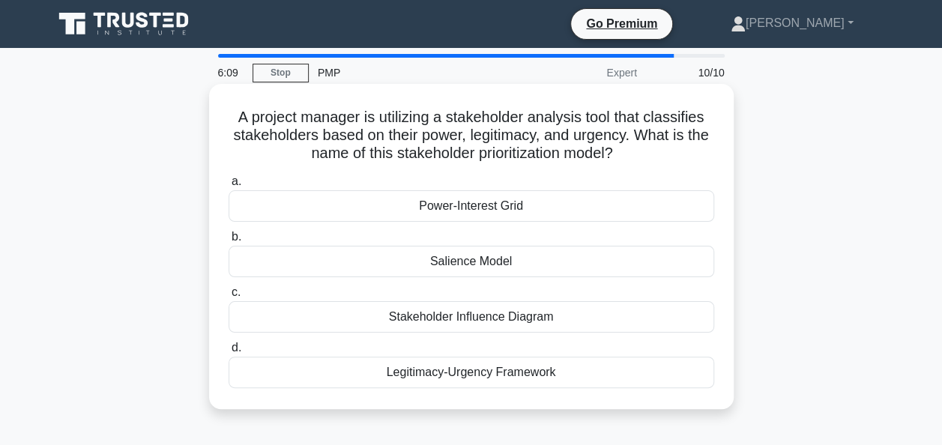
click at [600, 204] on div "Power-Interest Grid" at bounding box center [472, 205] width 486 height 31
click at [229, 187] on input "a. Power-Interest Grid" at bounding box center [229, 182] width 0 height 10
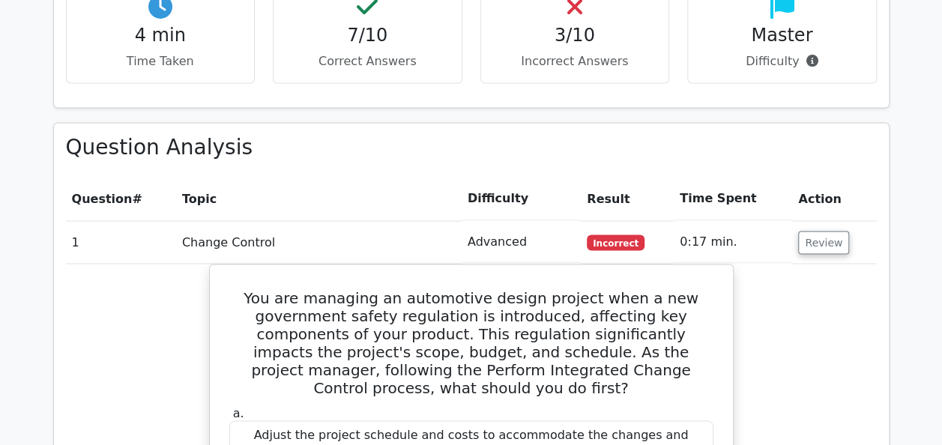
scroll to position [1199, 0]
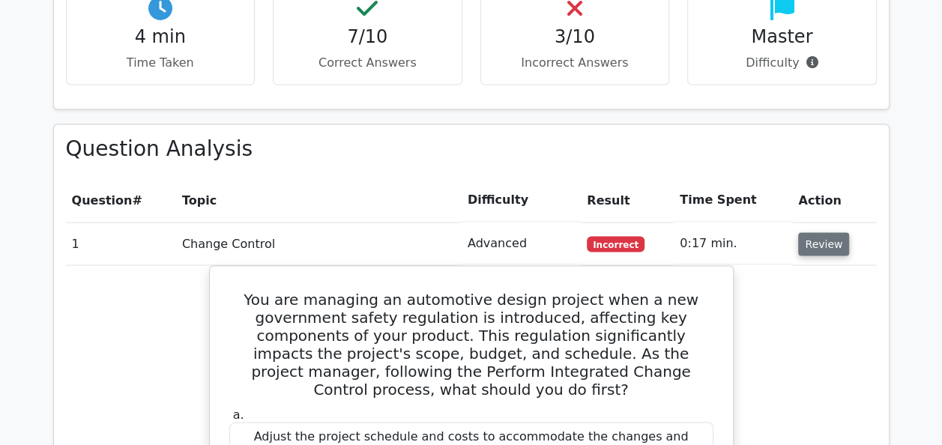
click at [820, 232] on button "Review" at bounding box center [823, 243] width 51 height 23
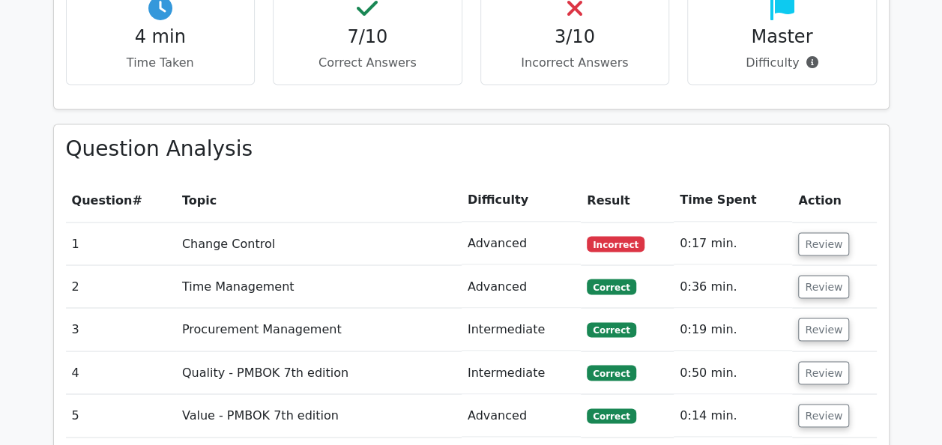
scroll to position [1349, 0]
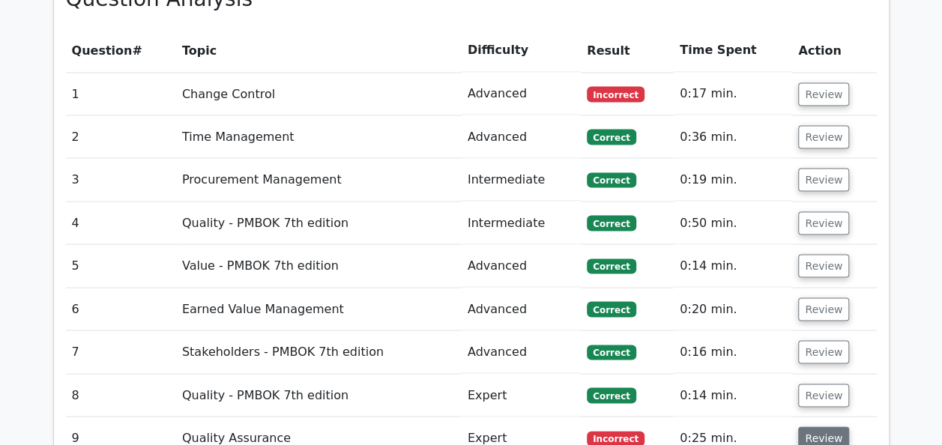
click at [822, 427] on button "Review" at bounding box center [823, 438] width 51 height 23
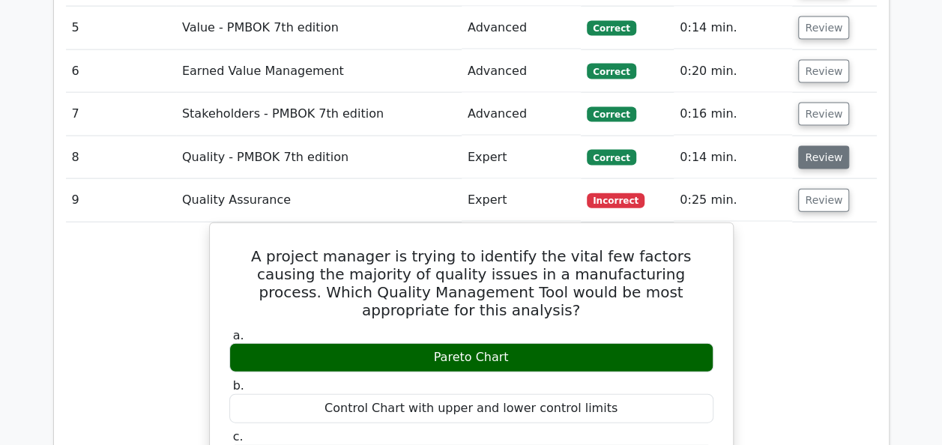
scroll to position [1649, 0]
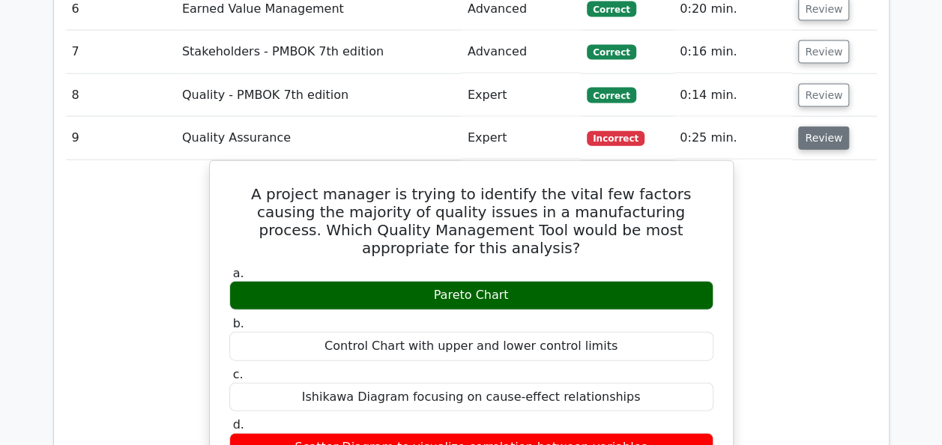
click at [826, 127] on button "Review" at bounding box center [823, 138] width 51 height 23
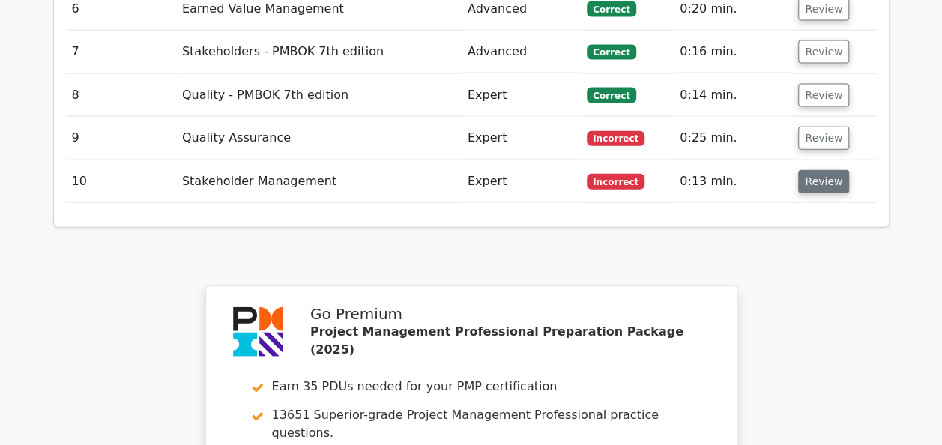
click at [807, 170] on button "Review" at bounding box center [823, 181] width 51 height 23
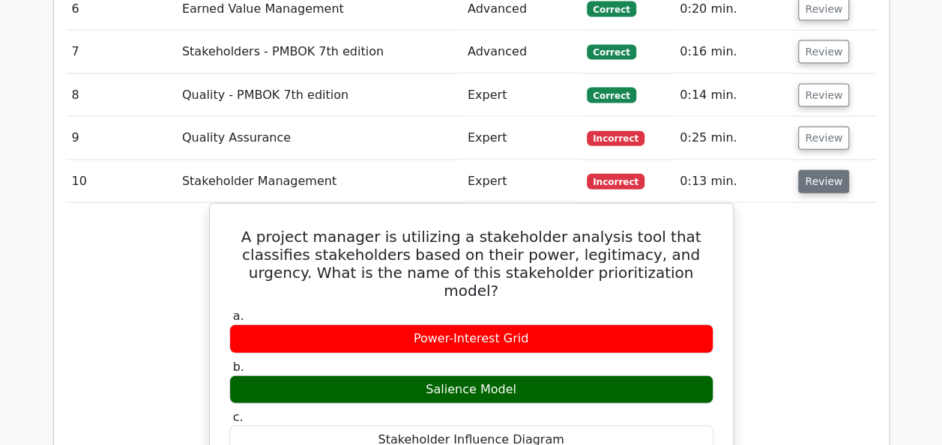
click at [807, 170] on button "Review" at bounding box center [823, 181] width 51 height 23
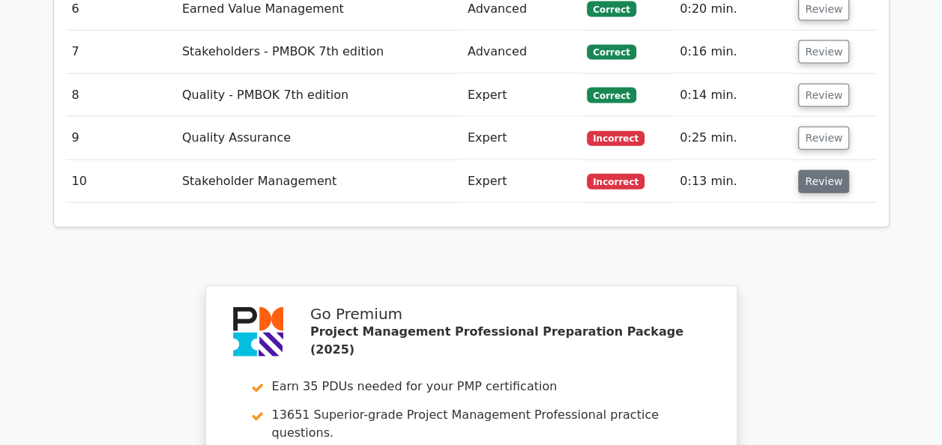
click at [807, 170] on button "Review" at bounding box center [823, 181] width 51 height 23
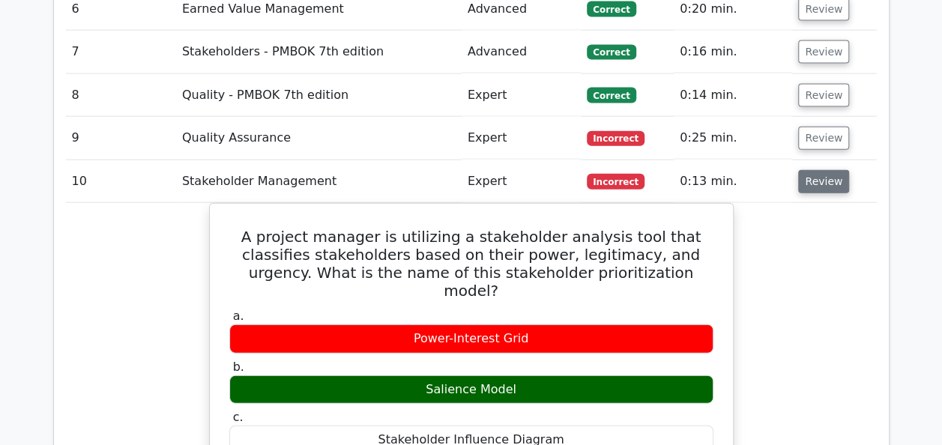
click at [807, 170] on button "Review" at bounding box center [823, 181] width 51 height 23
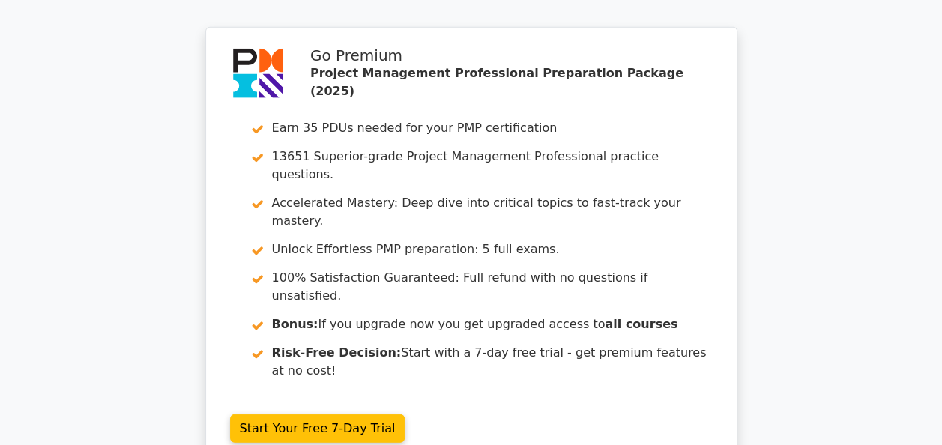
scroll to position [2073, 0]
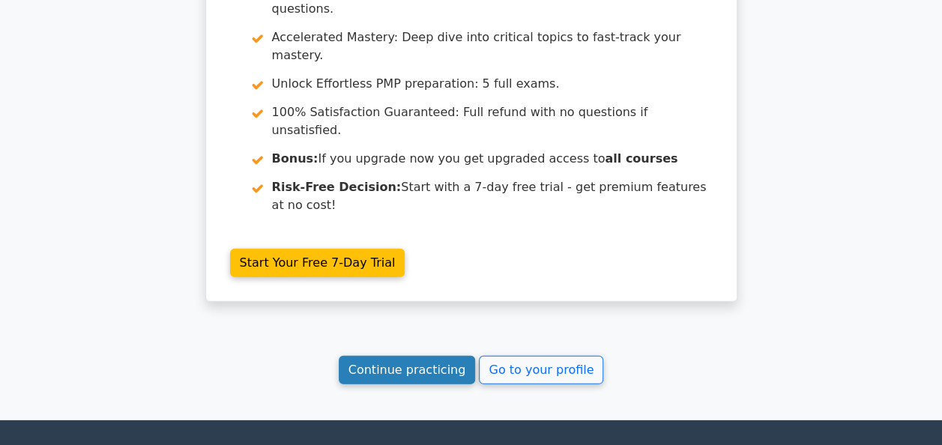
click at [402, 356] on link "Continue practicing" at bounding box center [407, 370] width 137 height 28
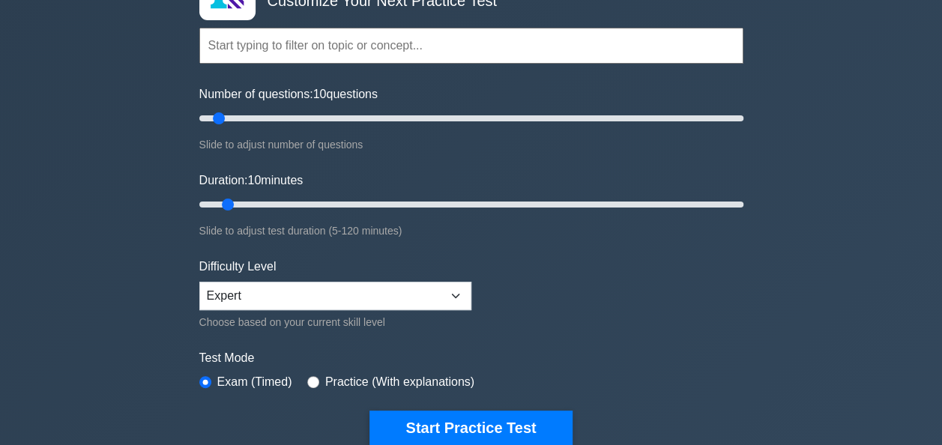
scroll to position [300, 0]
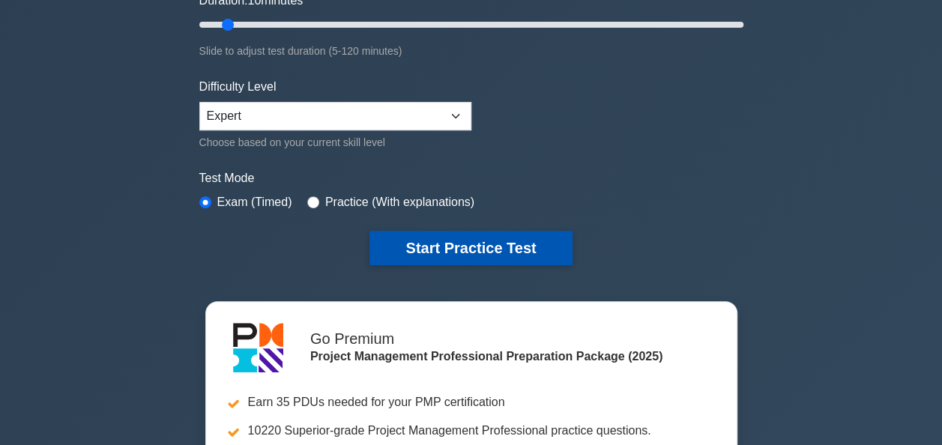
click at [475, 250] on button "Start Practice Test" at bounding box center [471, 248] width 202 height 34
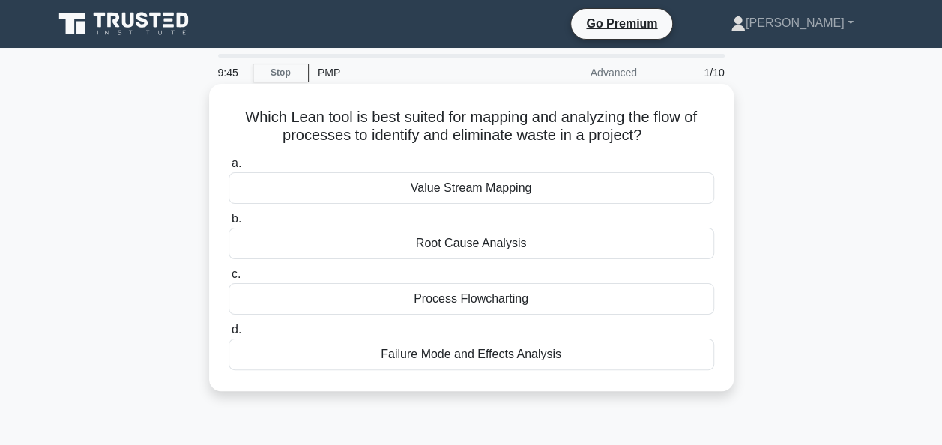
click at [379, 313] on div "Process Flowcharting" at bounding box center [472, 298] width 486 height 31
click at [229, 280] on input "c. Process Flowcharting" at bounding box center [229, 275] width 0 height 10
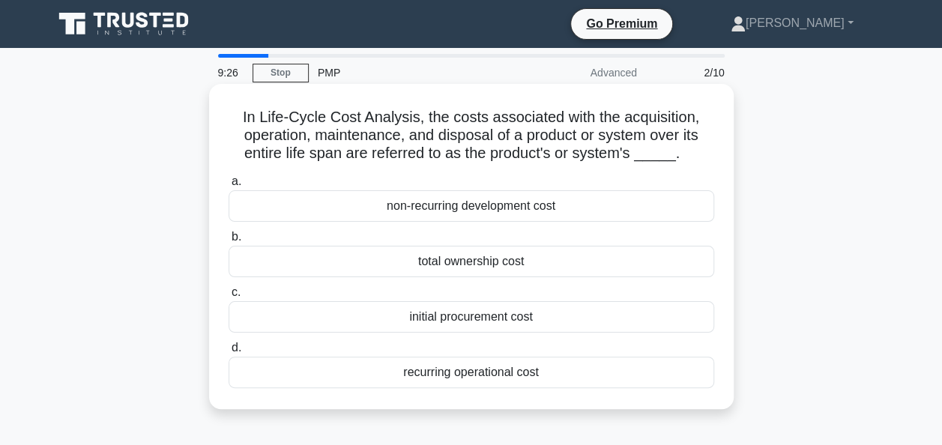
click at [405, 267] on div "total ownership cost" at bounding box center [472, 261] width 486 height 31
click at [229, 242] on input "b. total ownership cost" at bounding box center [229, 237] width 0 height 10
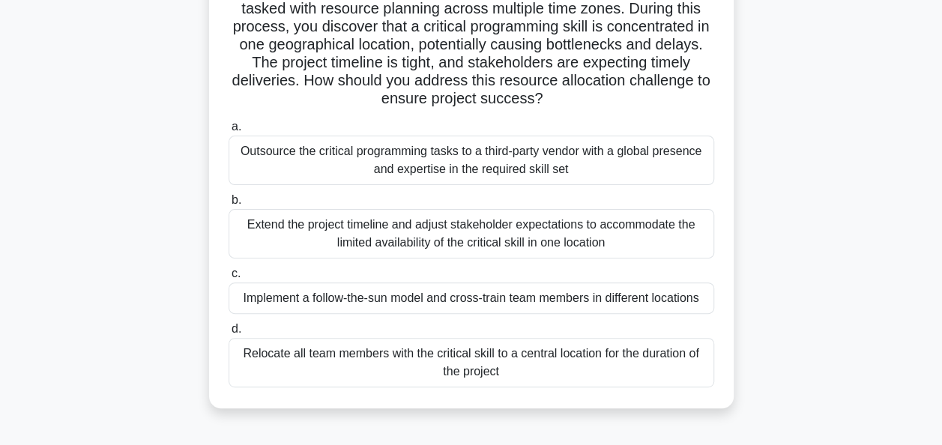
scroll to position [150, 0]
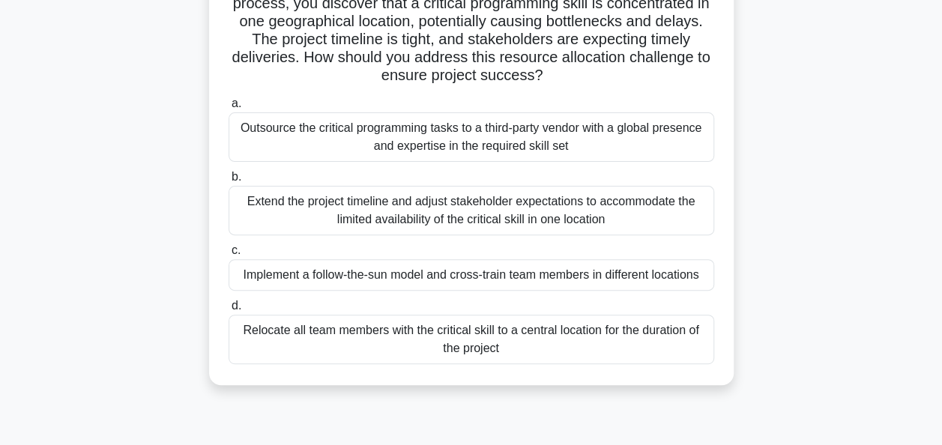
click at [687, 280] on div "Implement a follow-the-sun model and cross-train team members in different loca…" at bounding box center [472, 274] width 486 height 31
click at [229, 256] on input "c. Implement a follow-the-sun model and cross-train team members in different l…" at bounding box center [229, 251] width 0 height 10
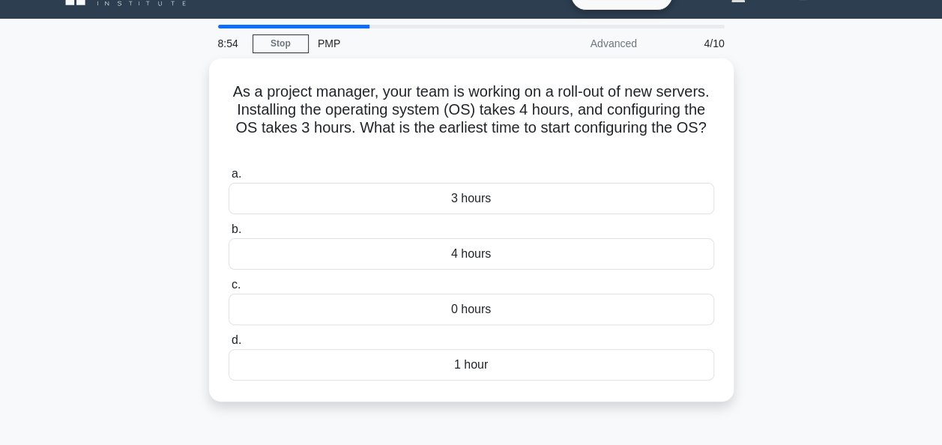
scroll to position [0, 0]
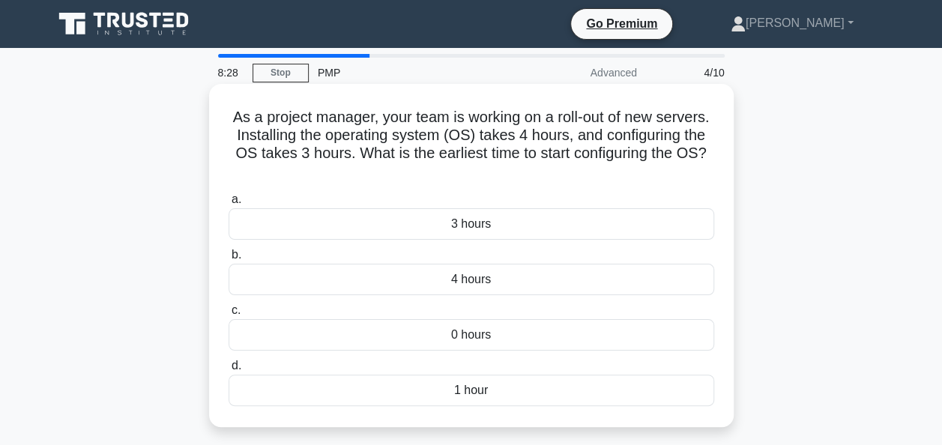
click at [466, 396] on div "1 hour" at bounding box center [472, 390] width 486 height 31
click at [229, 371] on input "d. 1 hour" at bounding box center [229, 366] width 0 height 10
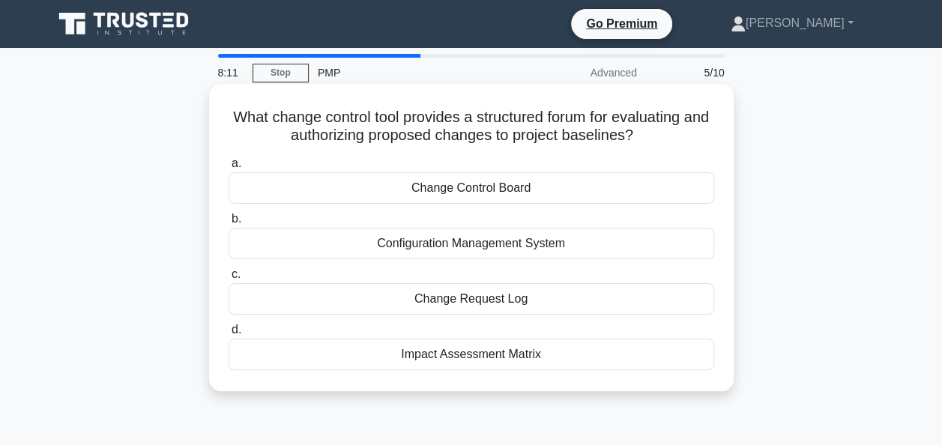
click at [544, 189] on div "Change Control Board" at bounding box center [472, 187] width 486 height 31
click at [229, 169] on input "a. Change Control Board" at bounding box center [229, 164] width 0 height 10
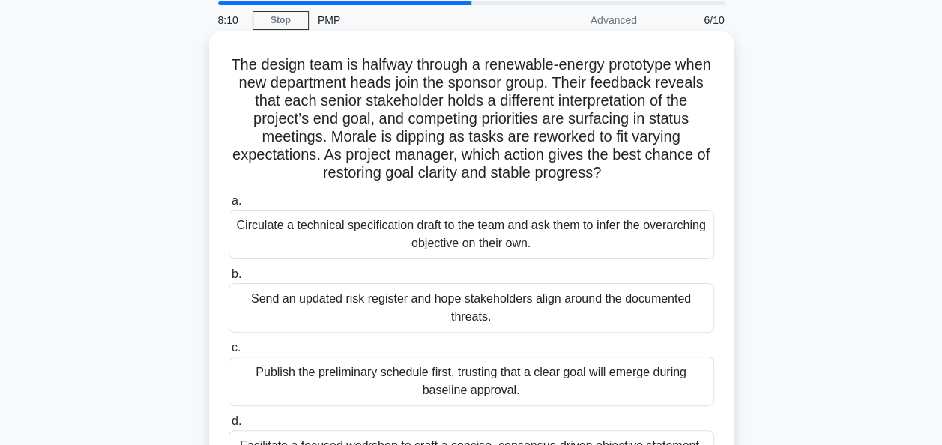
scroll to position [75, 0]
